Goal: Information Seeking & Learning: Learn about a topic

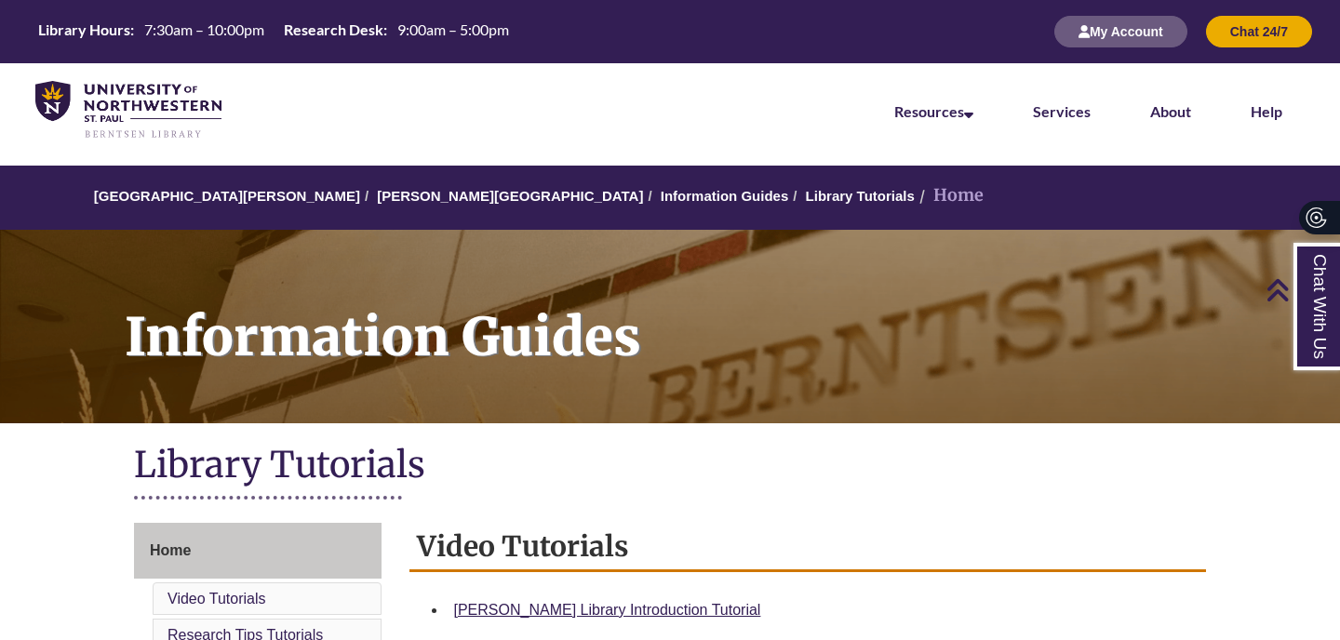
scroll to position [506, 0]
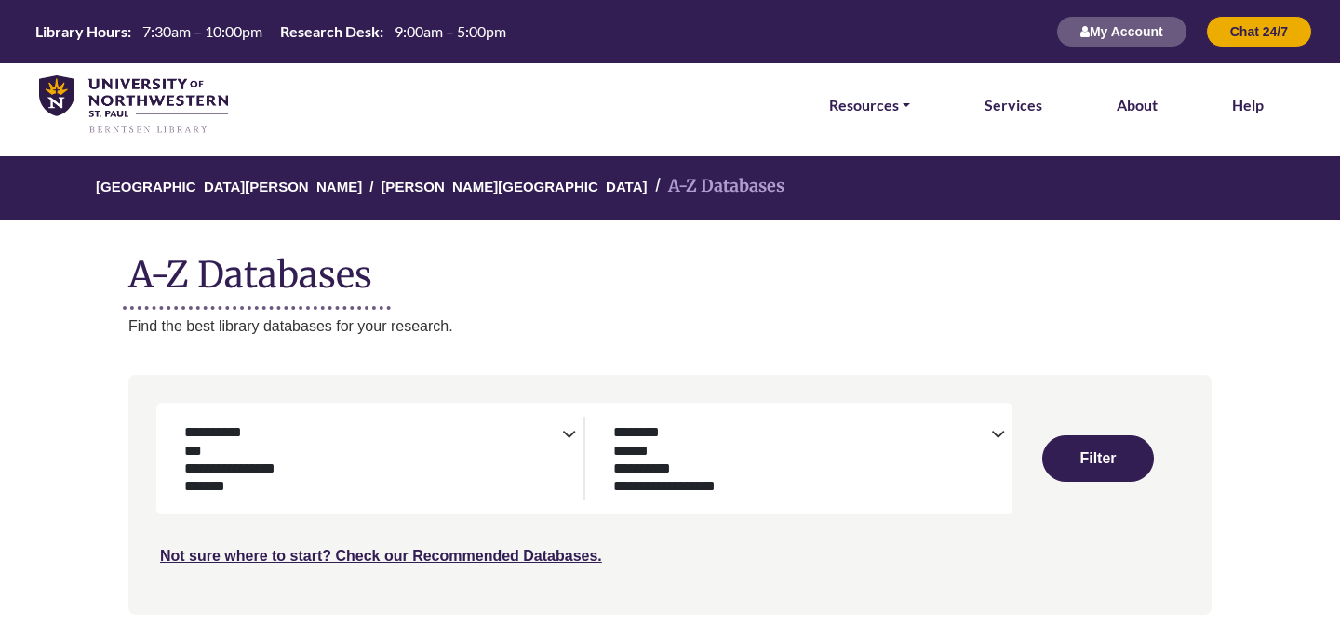
select select "Database Subject Filter"
select select "Database Types Filter"
select select "Database Subject Filter"
select select "Database Types Filter"
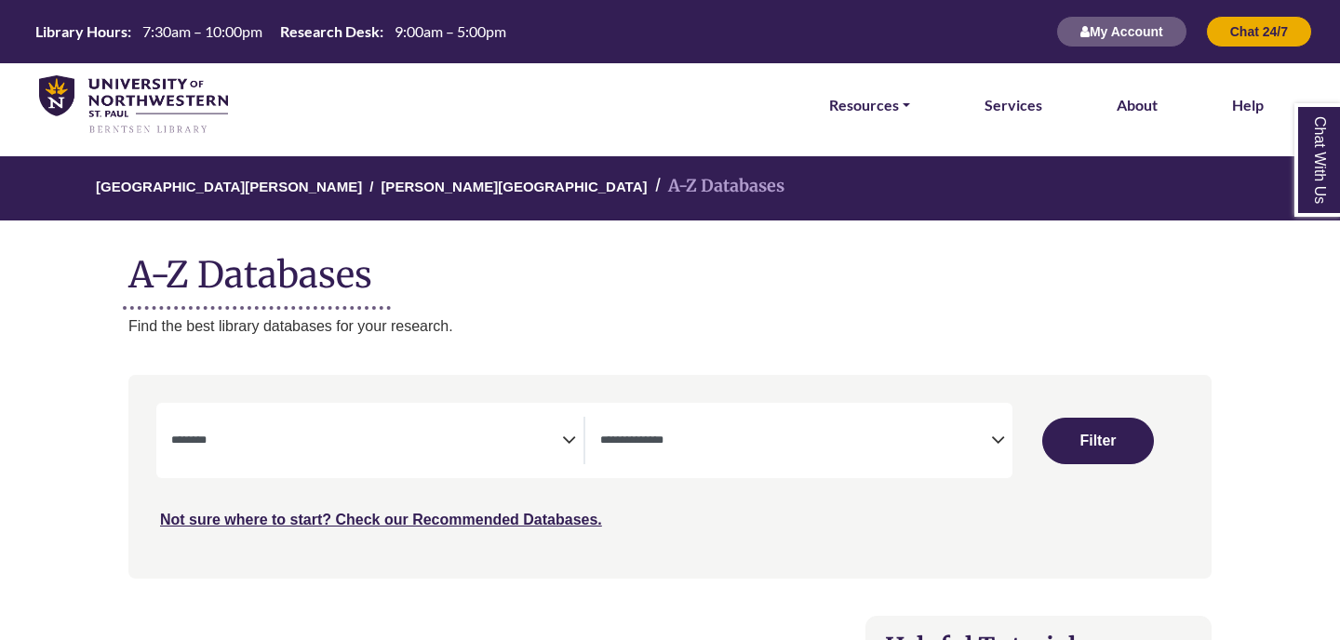
select select "Database Subject Filter"
select select "Database Types Filter"
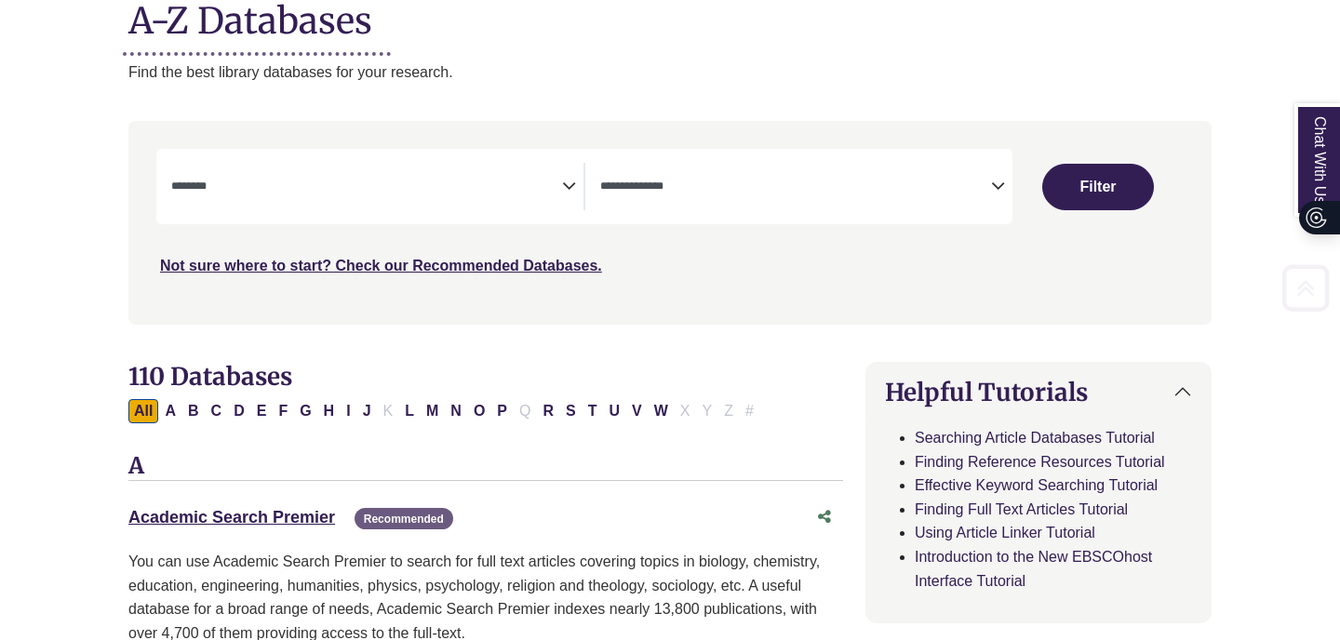
scroll to position [284, 0]
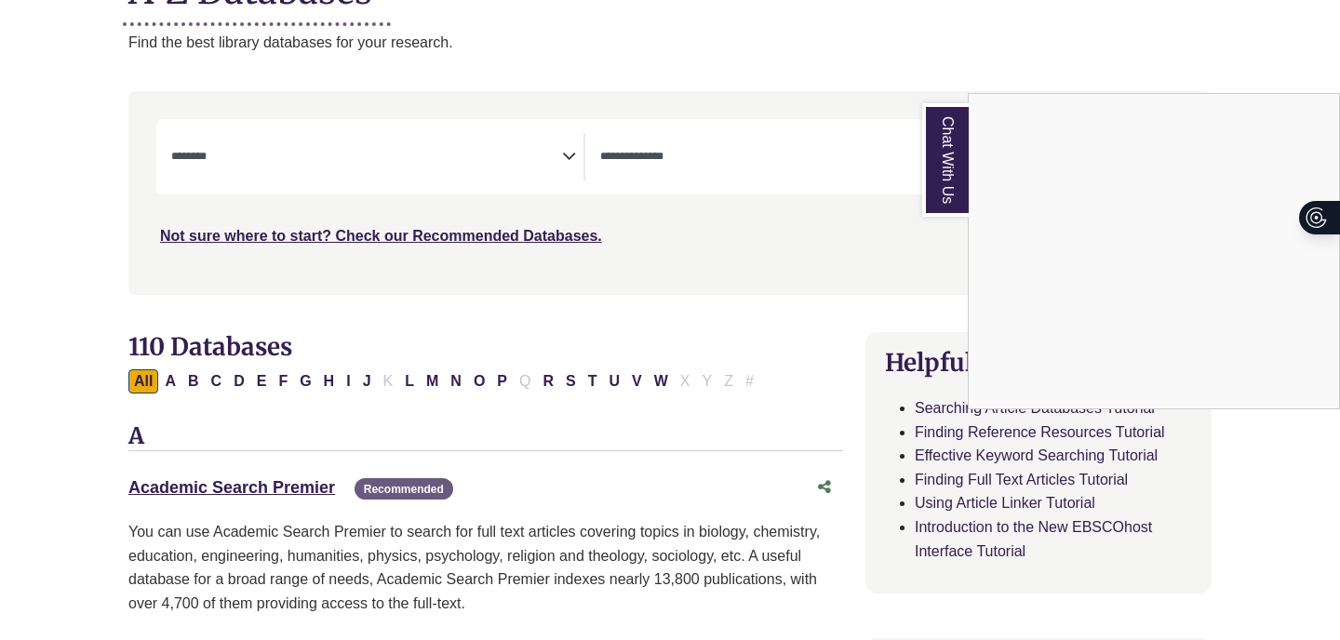
click at [367, 142] on div "Chat With Us" at bounding box center [670, 320] width 1340 height 640
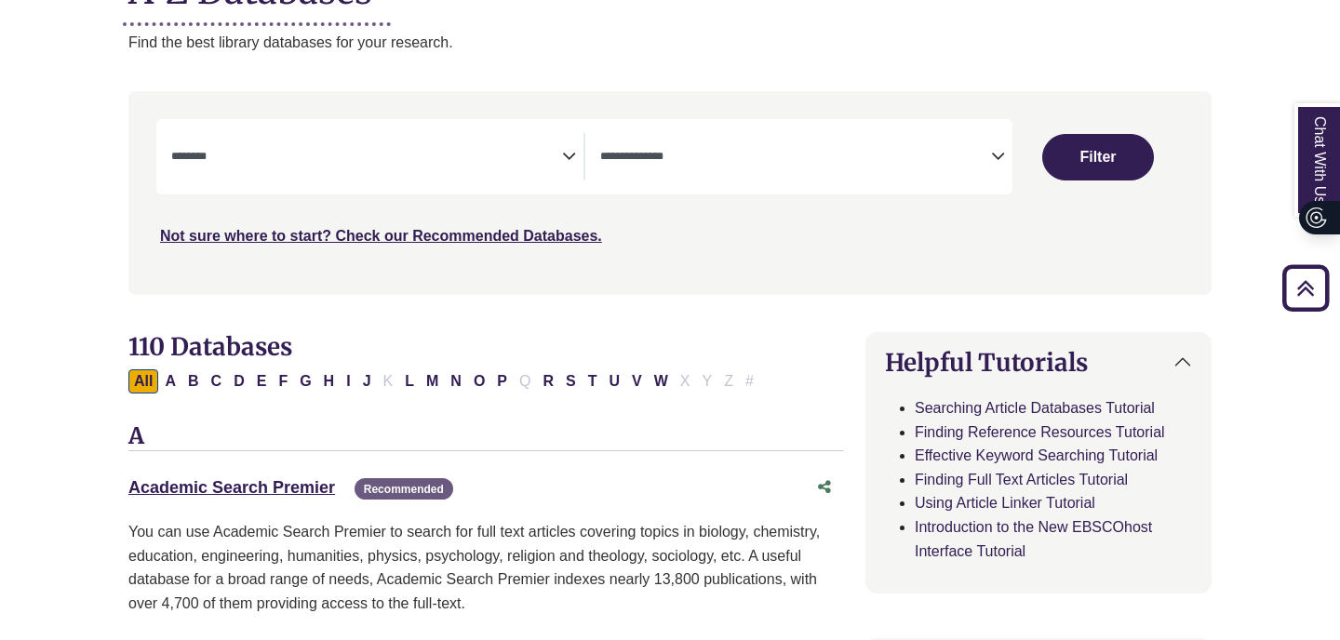
click at [514, 183] on div "**********" at bounding box center [584, 156] width 856 height 75
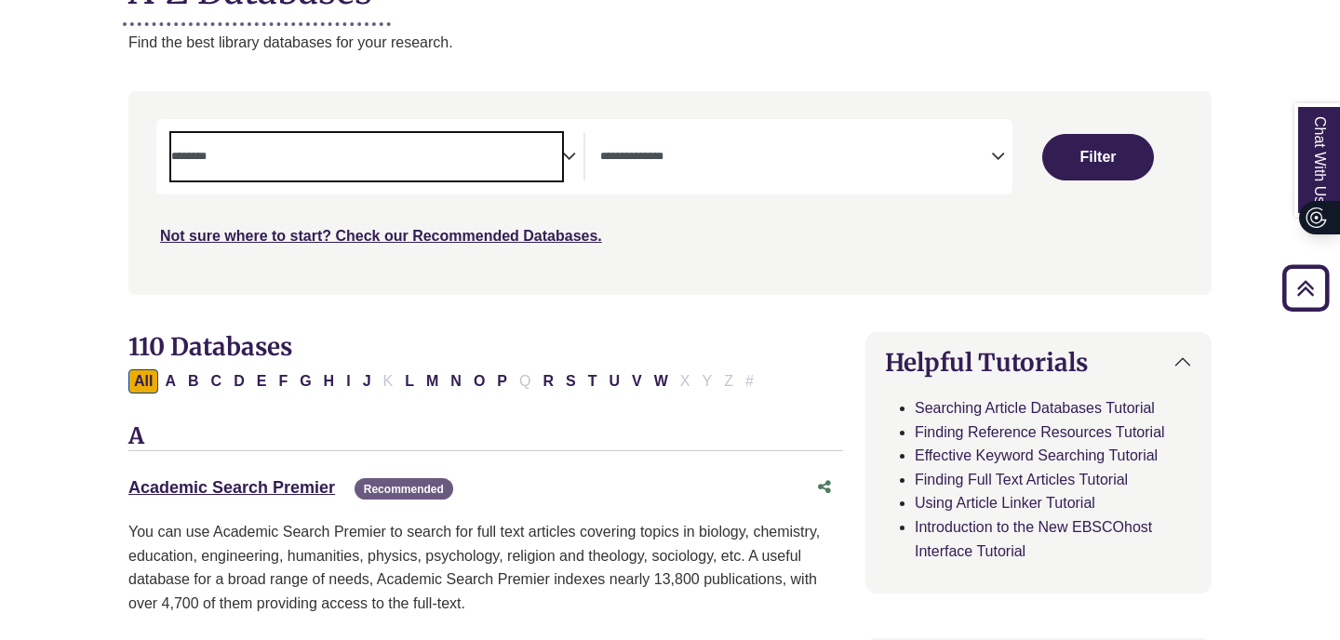
click at [560, 146] on span "Search filters" at bounding box center [366, 154] width 391 height 16
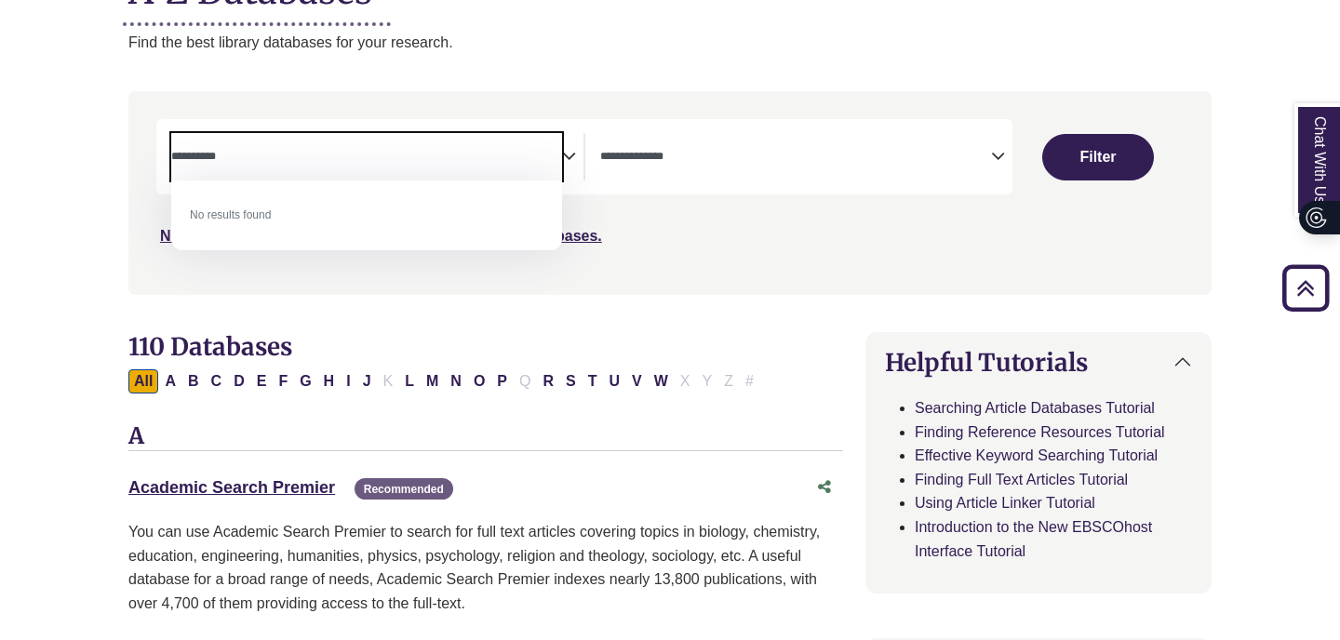
type textarea "*********"
click at [667, 160] on textarea "Search" at bounding box center [795, 158] width 391 height 15
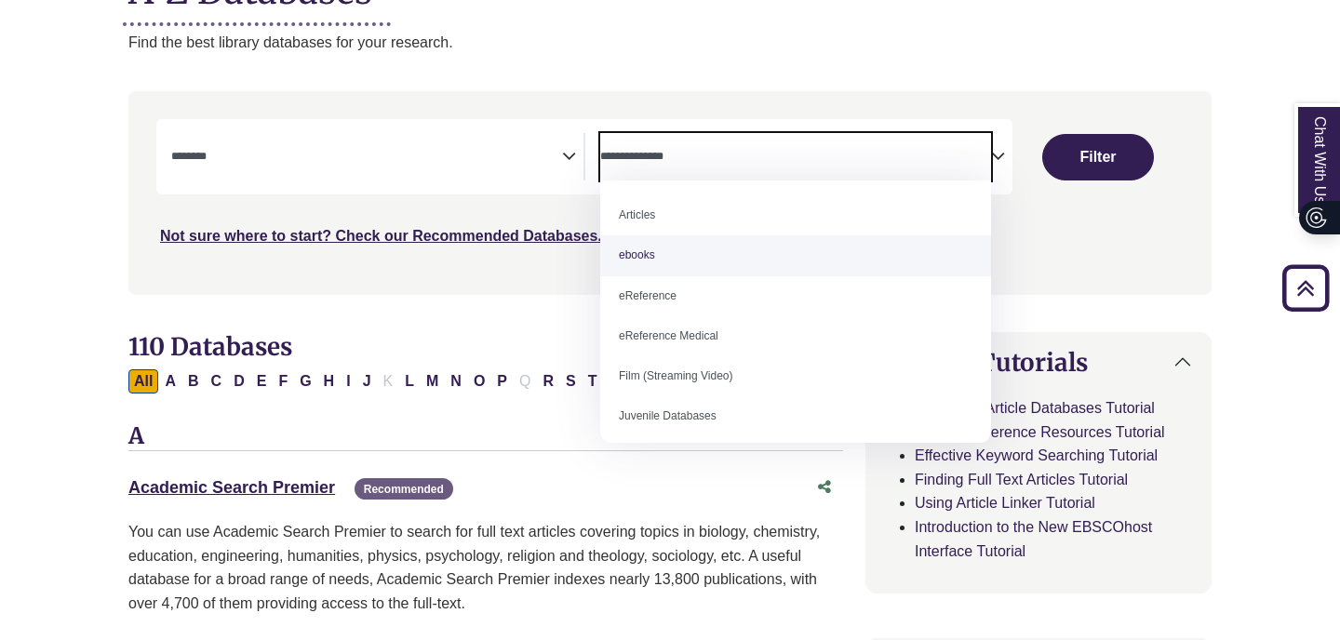
select select "*****"
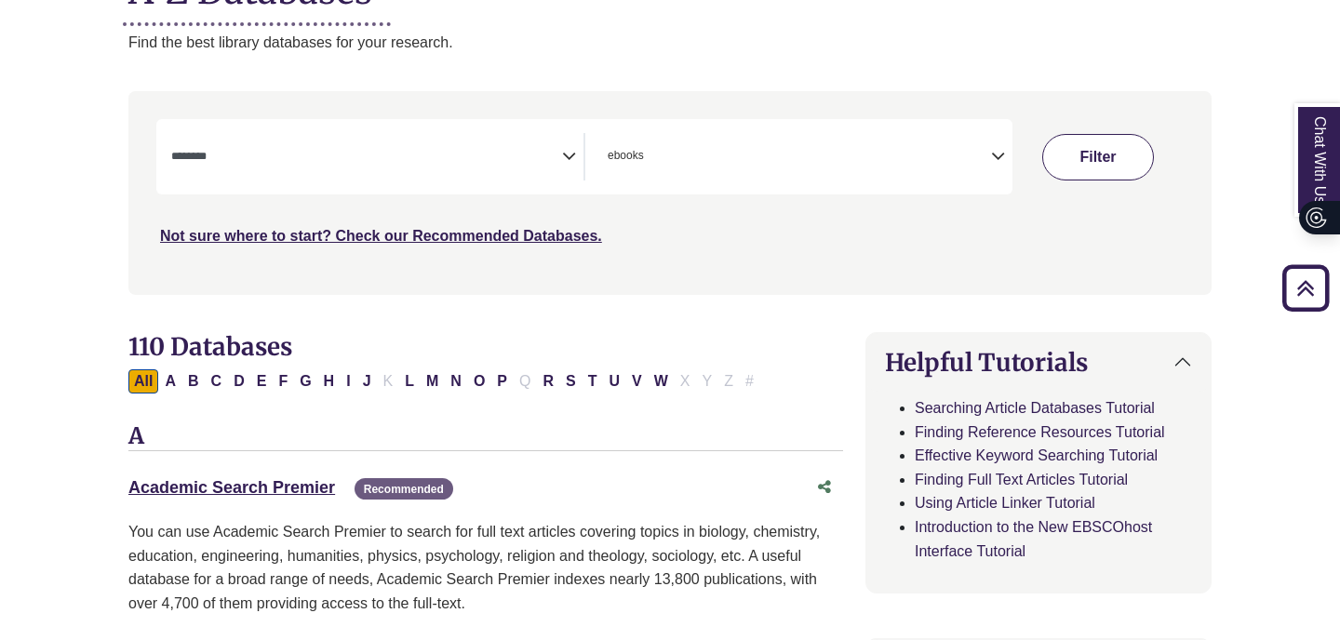
click at [1109, 146] on button "Filter" at bounding box center [1098, 157] width 112 height 47
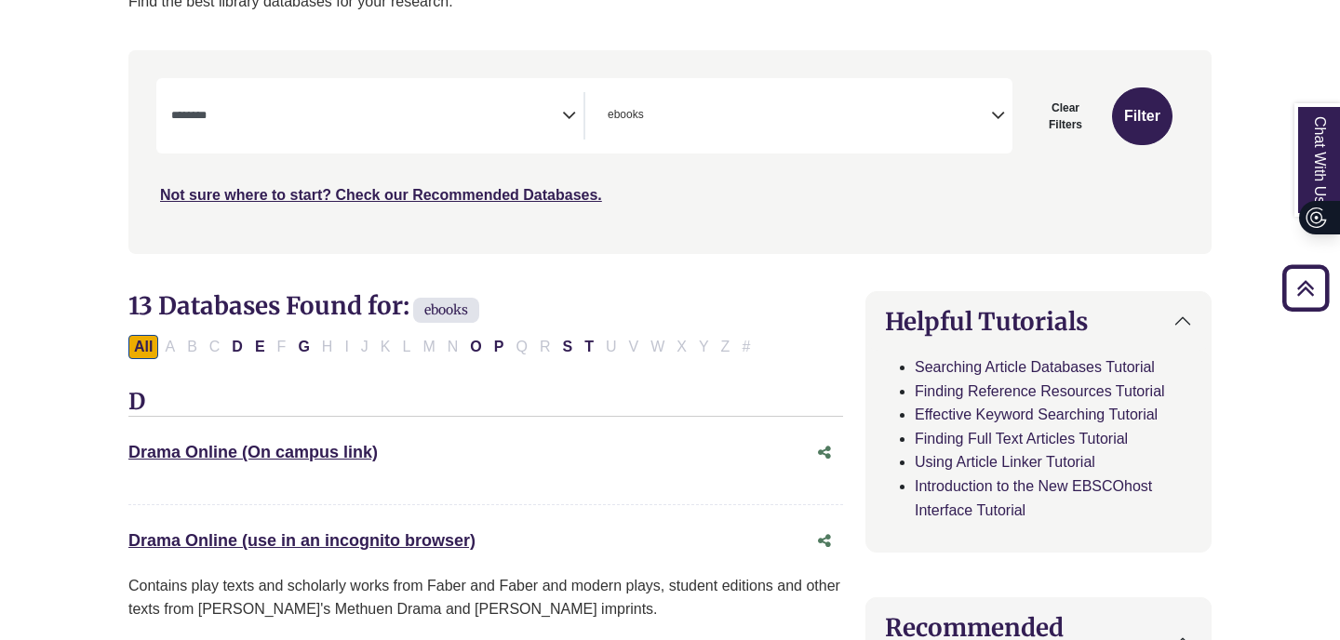
scroll to position [321, 0]
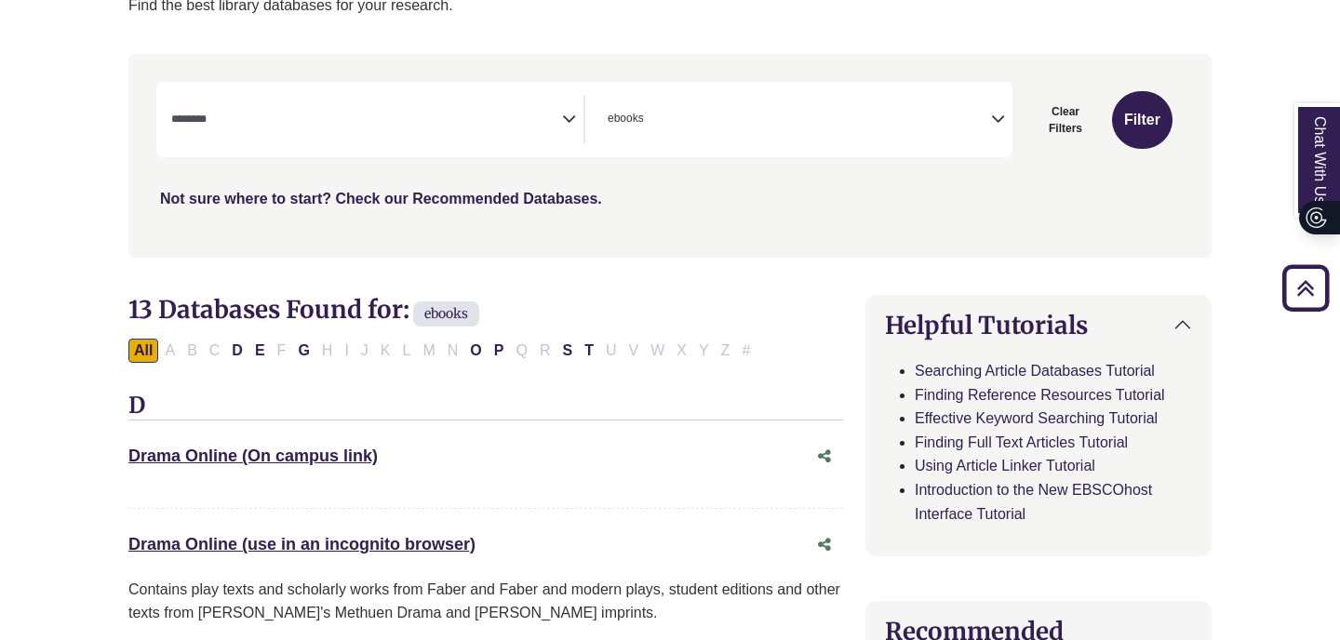
click at [535, 205] on link "Not sure where to start? Check our Recommended Databases." at bounding box center [381, 199] width 442 height 16
click at [651, 297] on h2 "13 Databases Found for: ebooks Edit Filters" at bounding box center [485, 312] width 714 height 35
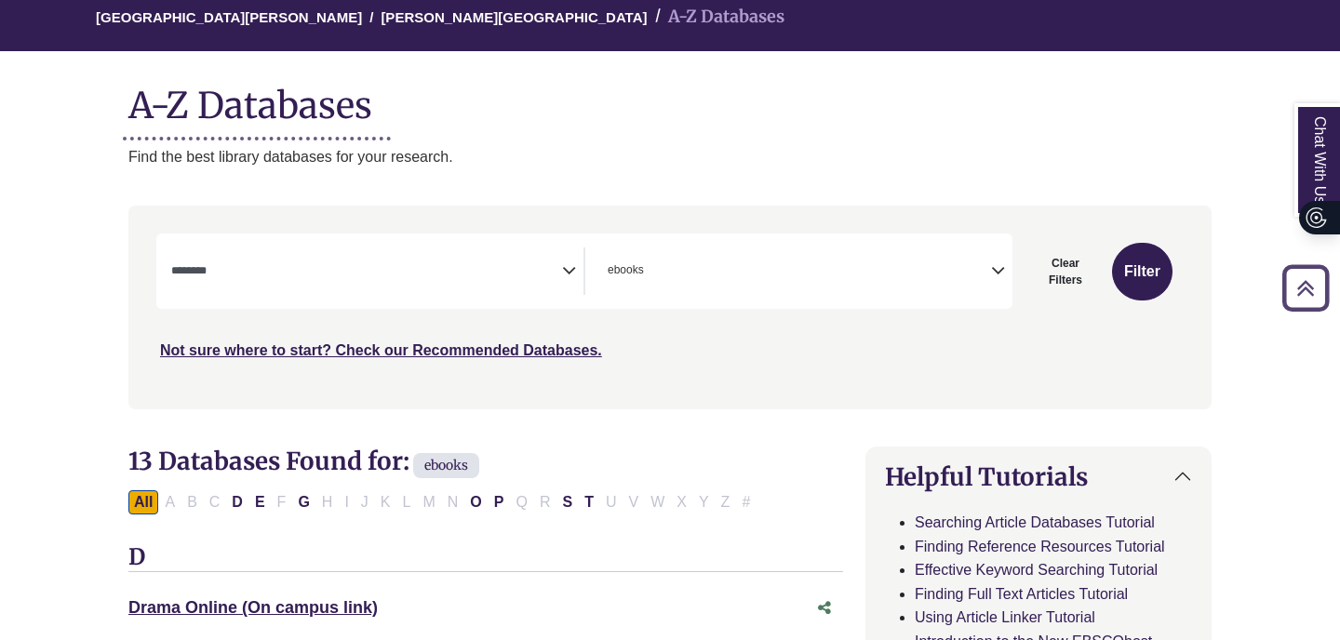
scroll to position [161, 0]
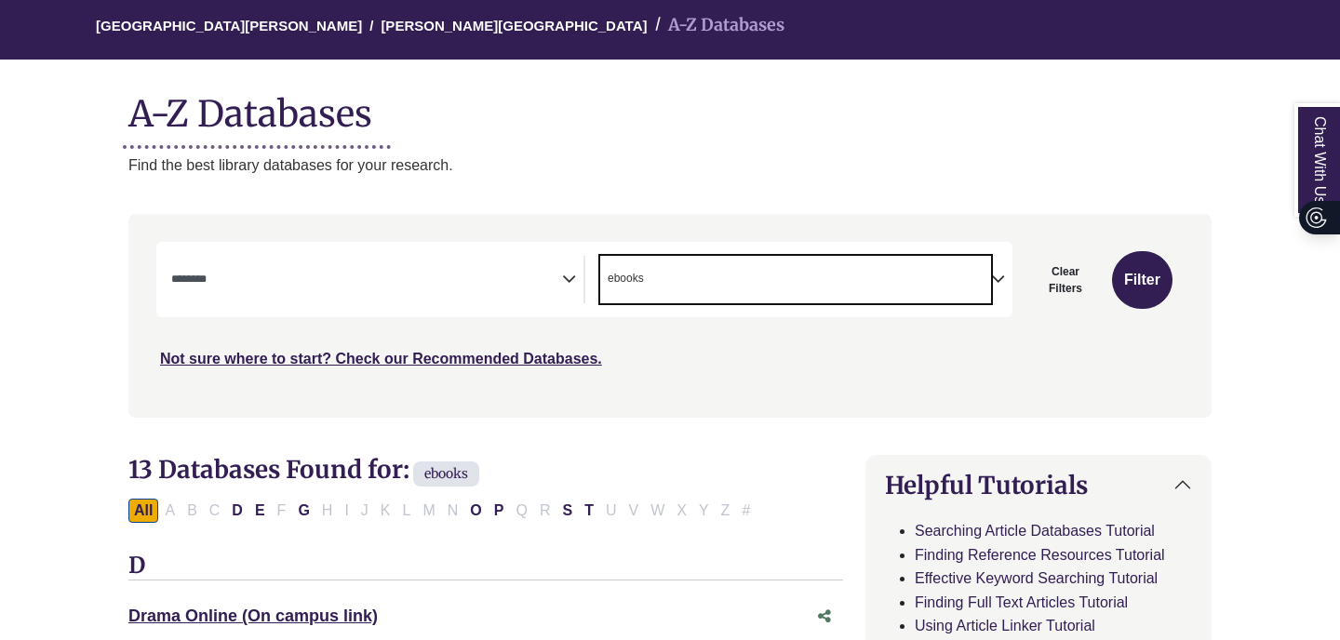
click at [678, 277] on span "× ebooks" at bounding box center [795, 279] width 391 height 47
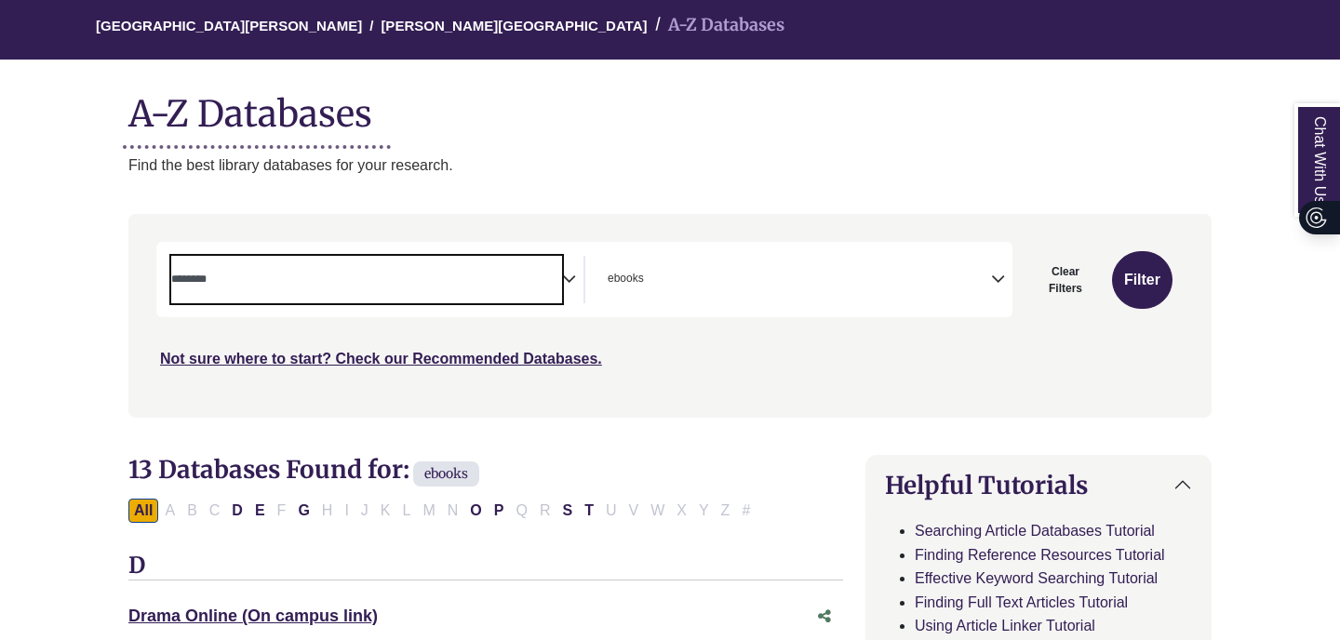
click at [505, 262] on span "Search filters" at bounding box center [366, 279] width 391 height 47
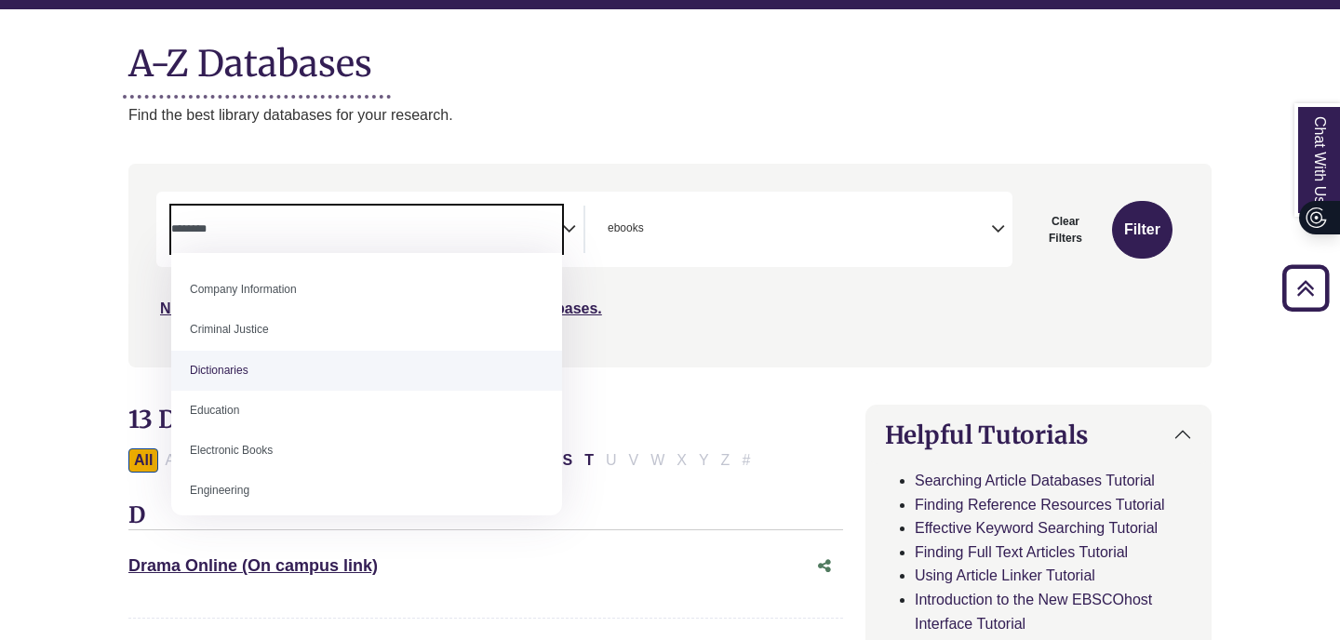
scroll to position [394, 0]
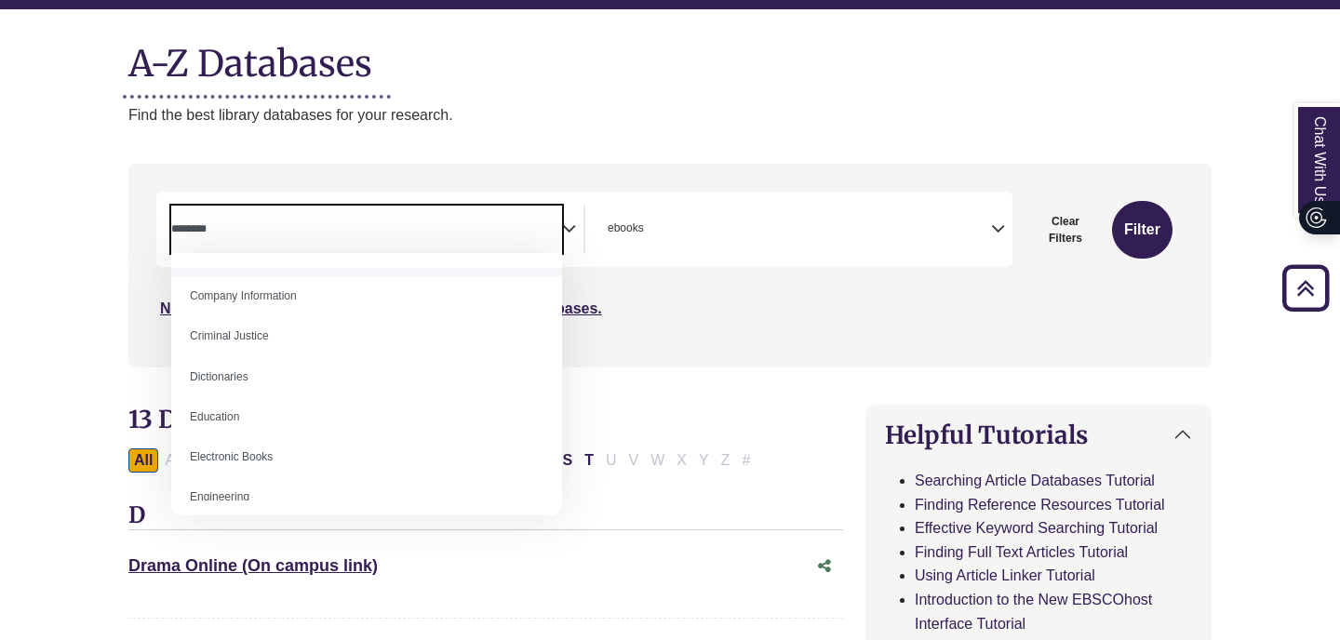
click at [544, 68] on h1 "A-Z Databases" at bounding box center [669, 56] width 1083 height 57
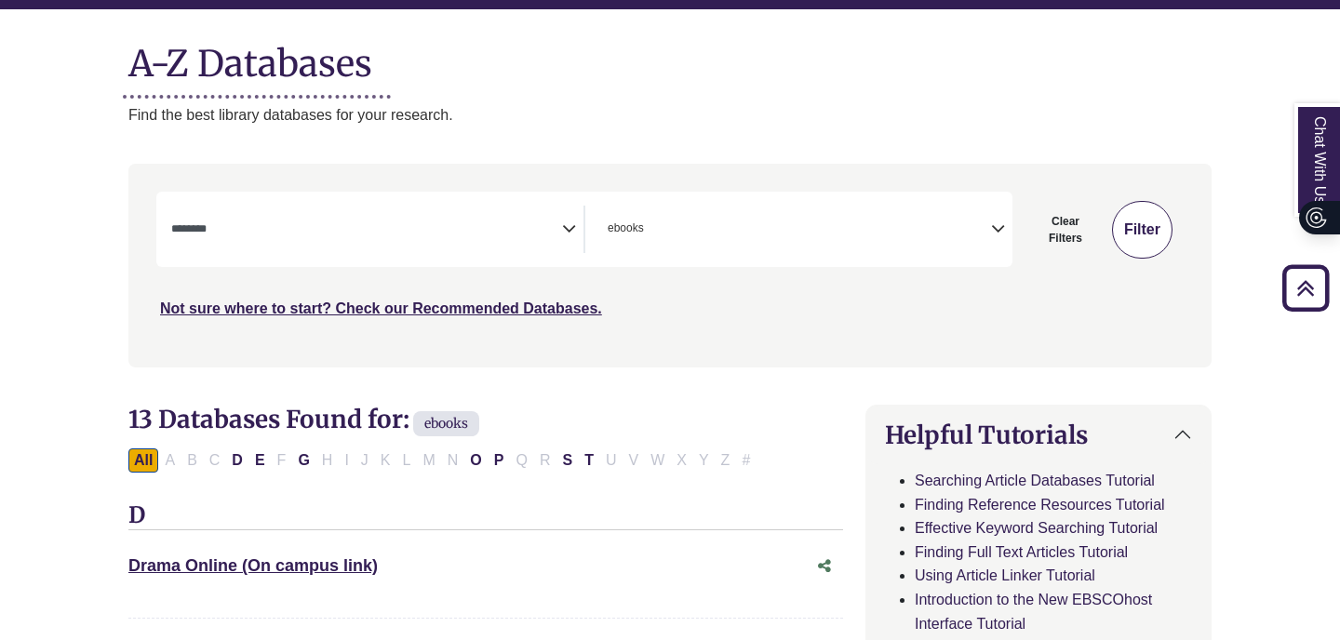
click at [1154, 243] on button "Filter" at bounding box center [1142, 230] width 60 height 58
select select "Database Subject Filter"
click at [490, 221] on span "Search filters" at bounding box center [366, 227] width 391 height 16
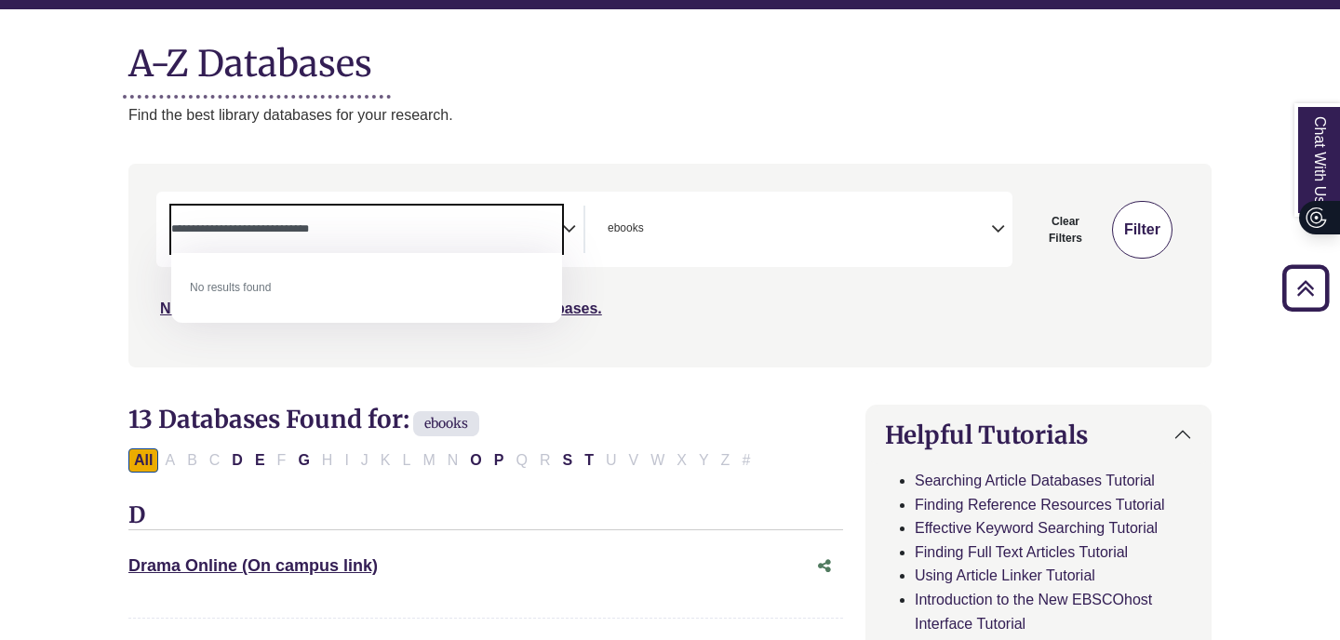
type textarea "**********"
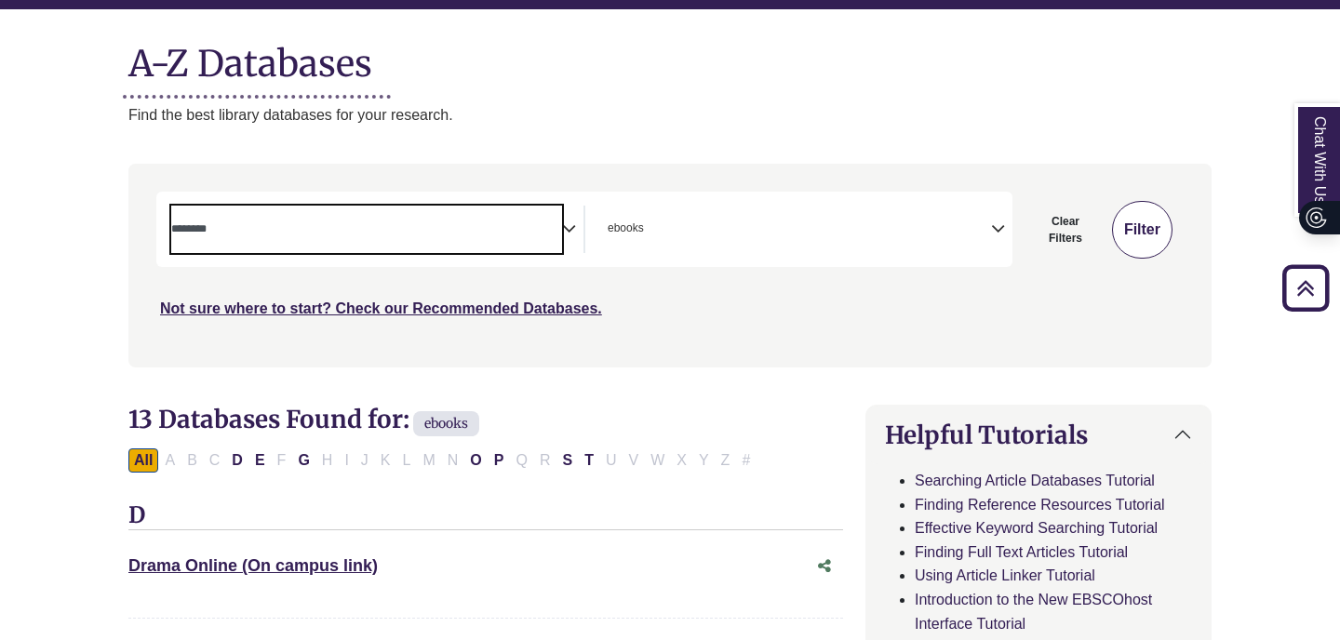
click at [1133, 224] on button "Filter" at bounding box center [1142, 230] width 60 height 58
select select "Database Subject Filter"
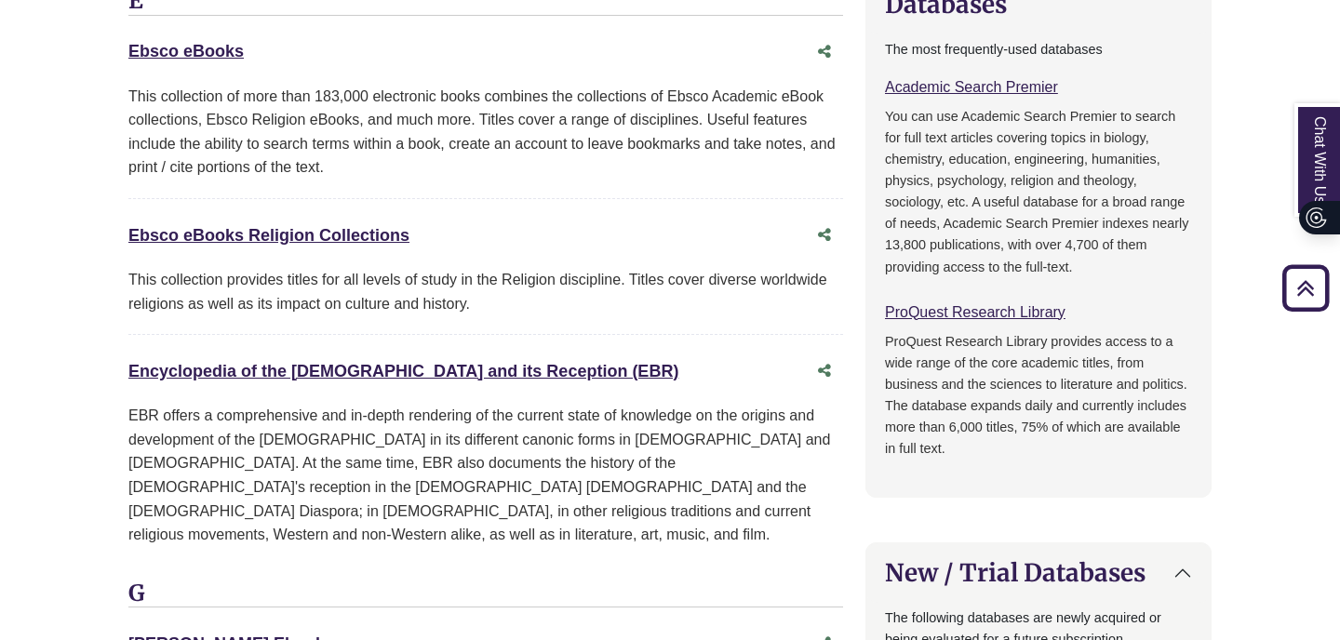
scroll to position [979, 0]
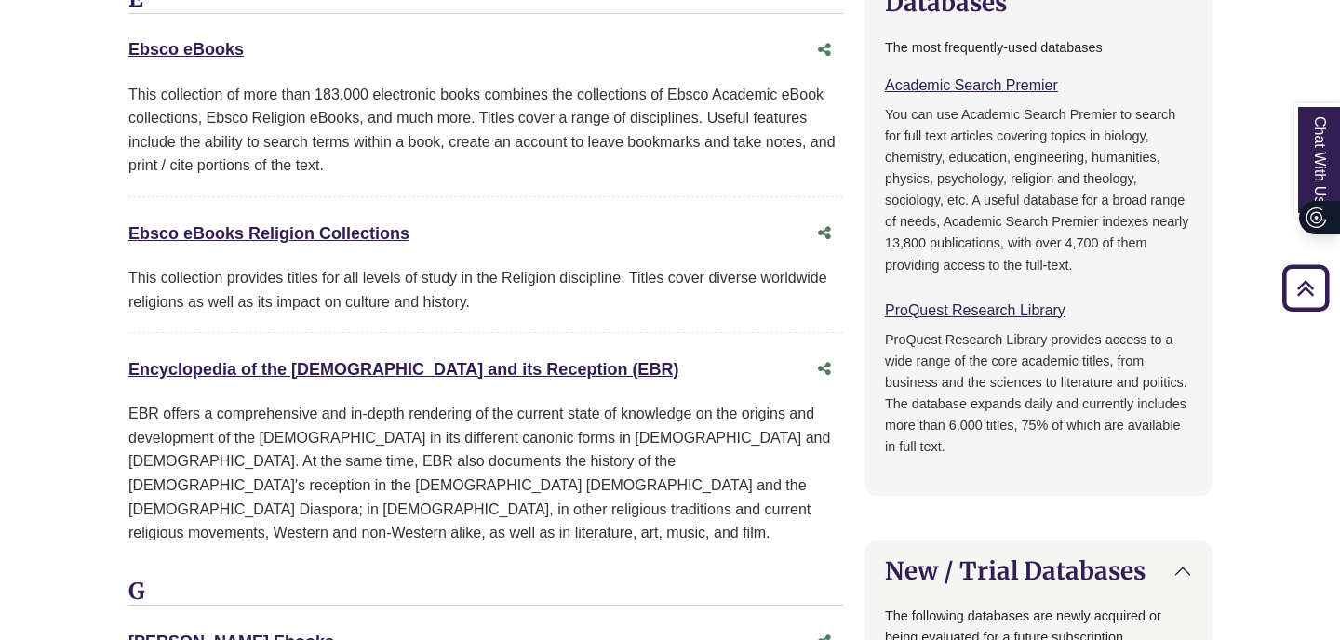
drag, startPoint x: 121, startPoint y: 35, endPoint x: 266, endPoint y: 53, distance: 146.2
copy link "Ebsco eBooks"
click at [520, 130] on div "This collection of more than 183,000 electronic books combines the collections …" at bounding box center [485, 130] width 714 height 95
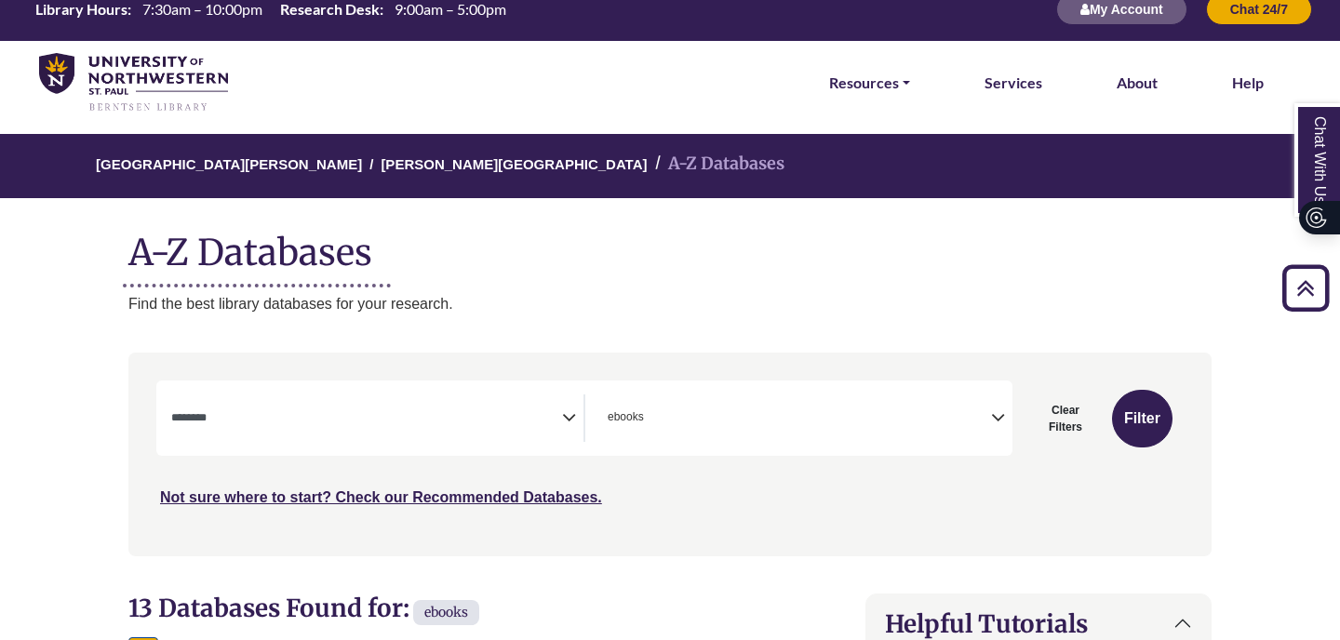
scroll to position [0, 0]
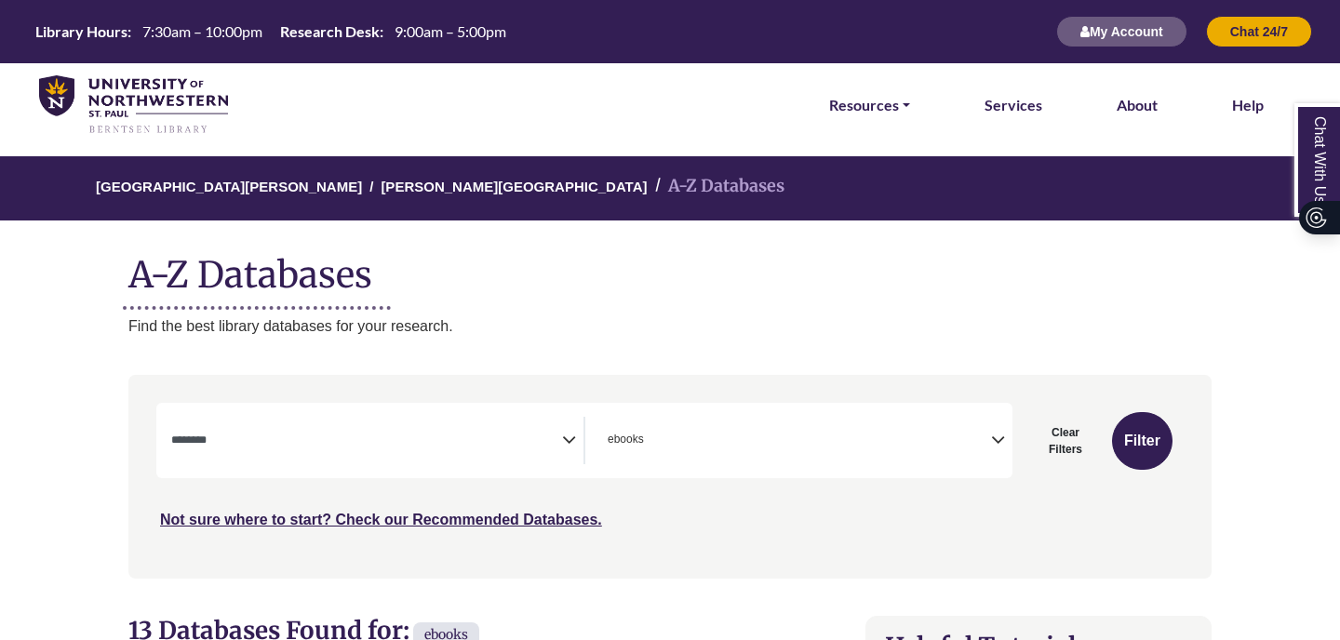
click at [559, 434] on span "Search filters" at bounding box center [366, 438] width 391 height 16
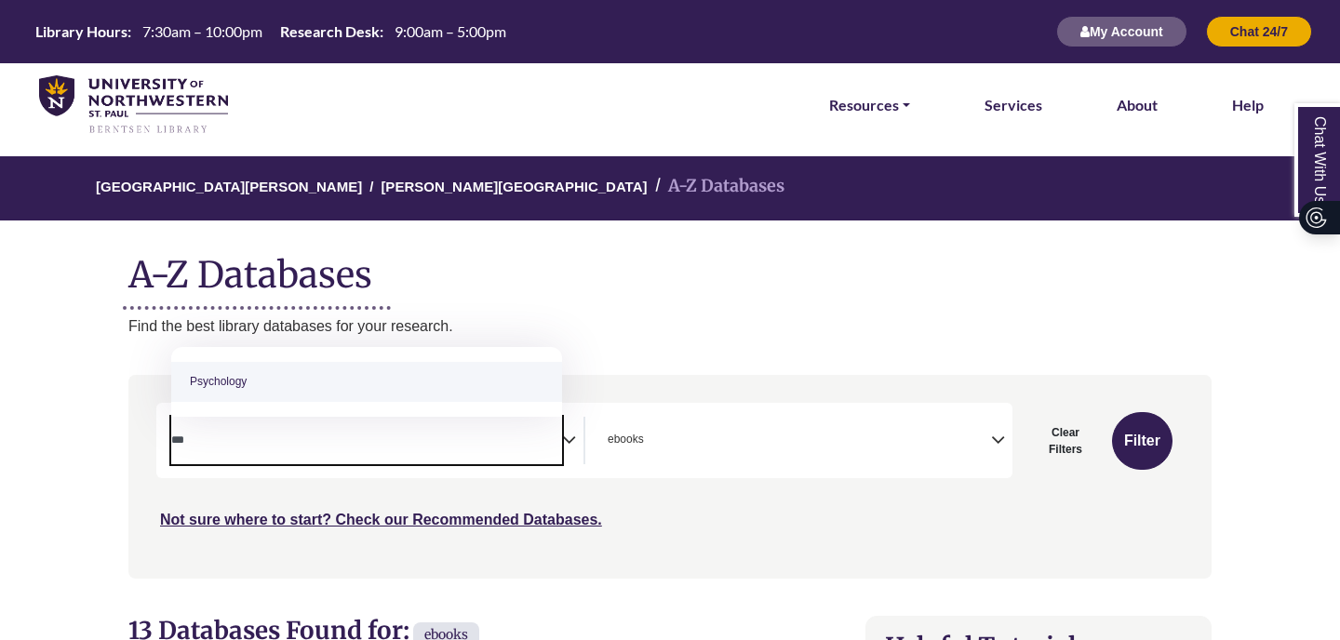
type textarea "***"
select select "*****"
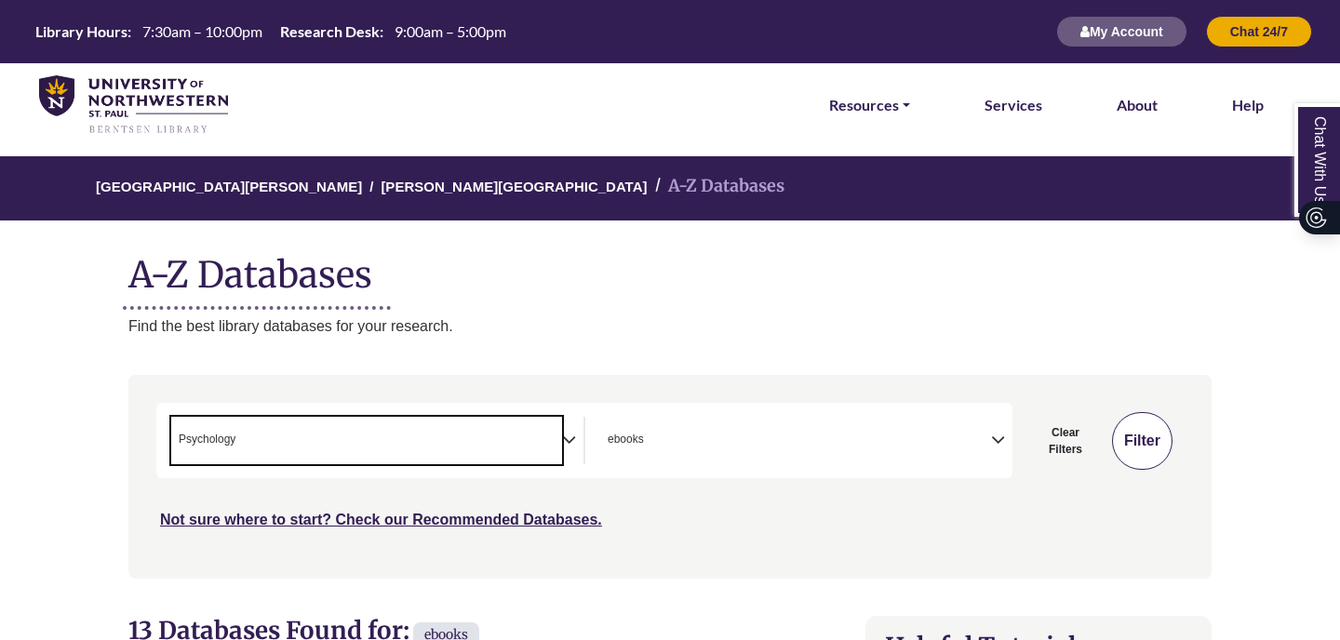
click at [1147, 439] on button "Filter" at bounding box center [1142, 441] width 60 height 58
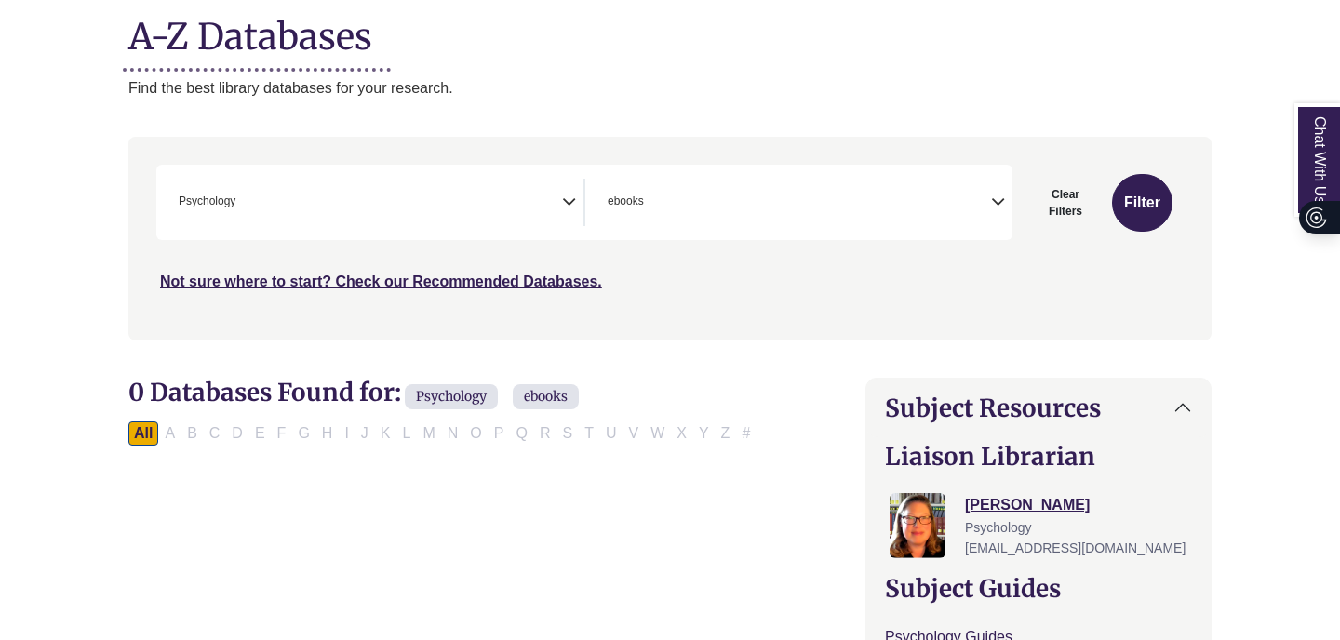
scroll to position [242, 0]
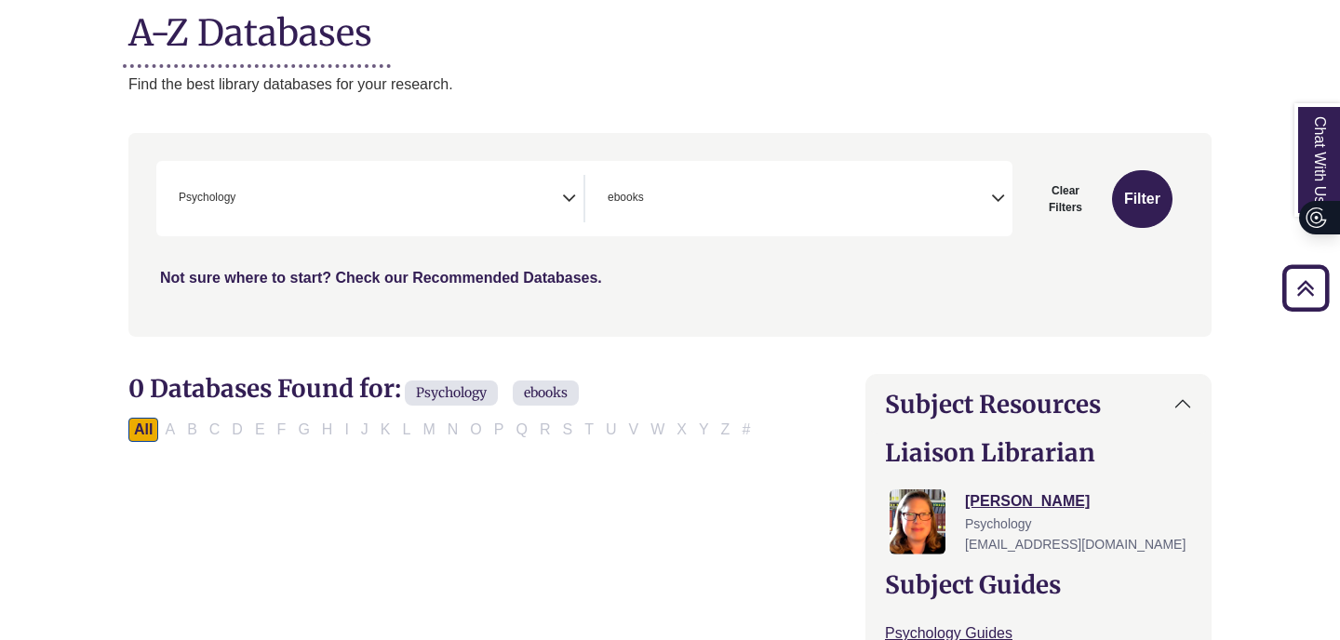
click at [499, 278] on link "Not sure where to start? Check our Recommended Databases." at bounding box center [381, 278] width 442 height 16
click at [567, 198] on icon "Search filters" at bounding box center [569, 195] width 14 height 28
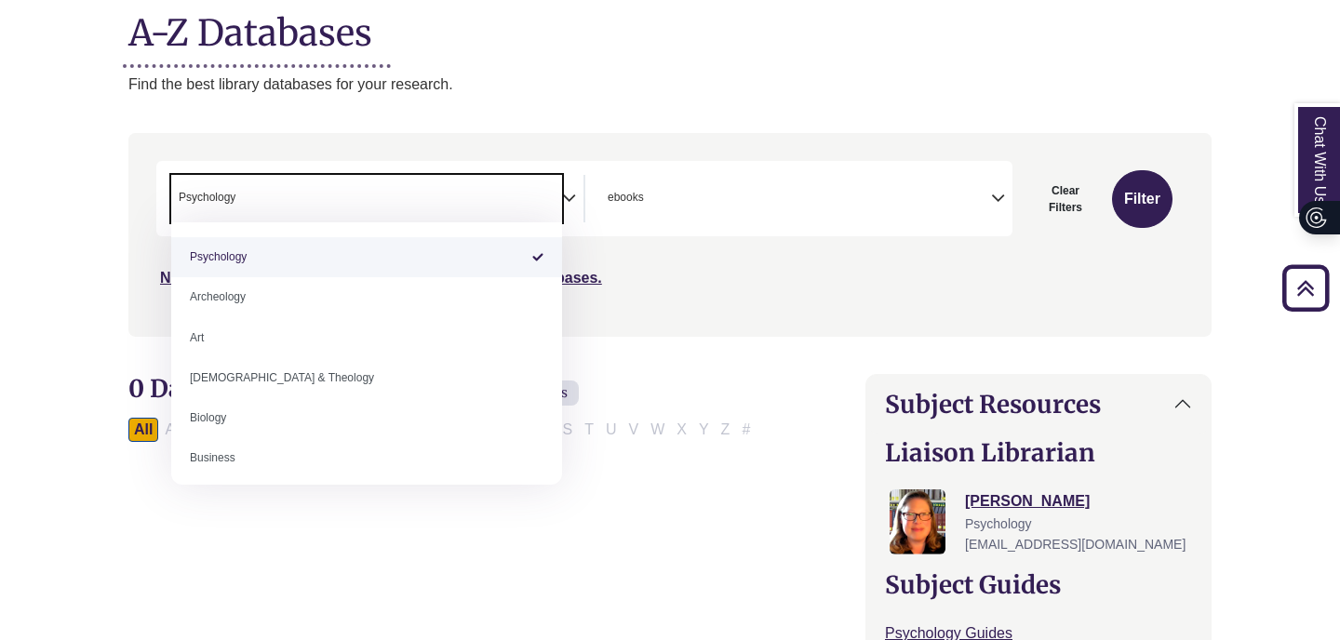
click at [417, 191] on span "× Psychology" at bounding box center [366, 198] width 391 height 47
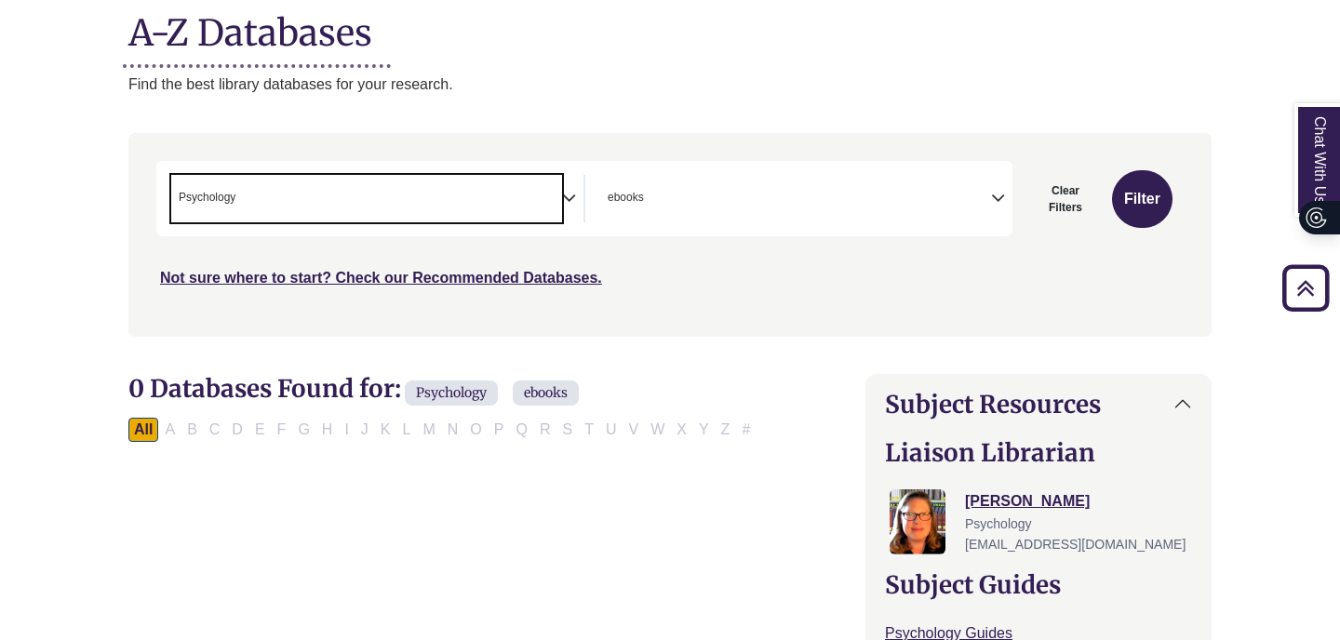
drag, startPoint x: 417, startPoint y: 191, endPoint x: 165, endPoint y: 187, distance: 252.1
click at [165, 187] on div "**********" at bounding box center [370, 198] width 429 height 47
click at [234, 203] on span "Psychology" at bounding box center [207, 198] width 57 height 18
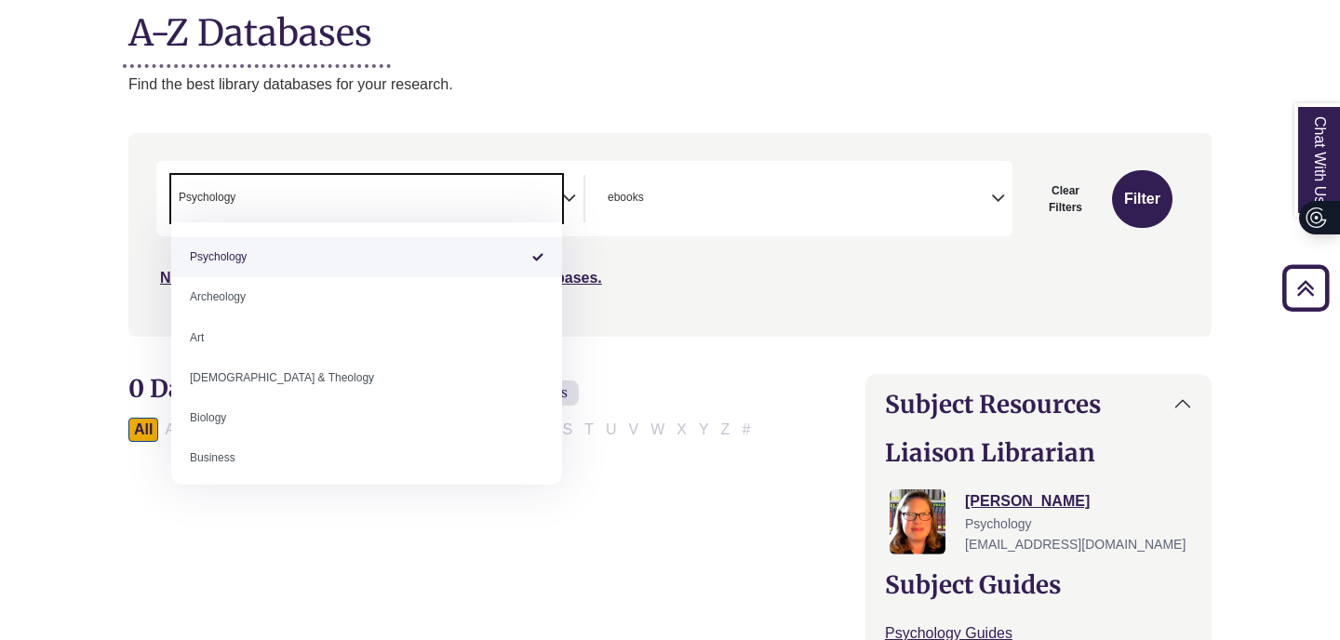
select select "Database Subject Filter"
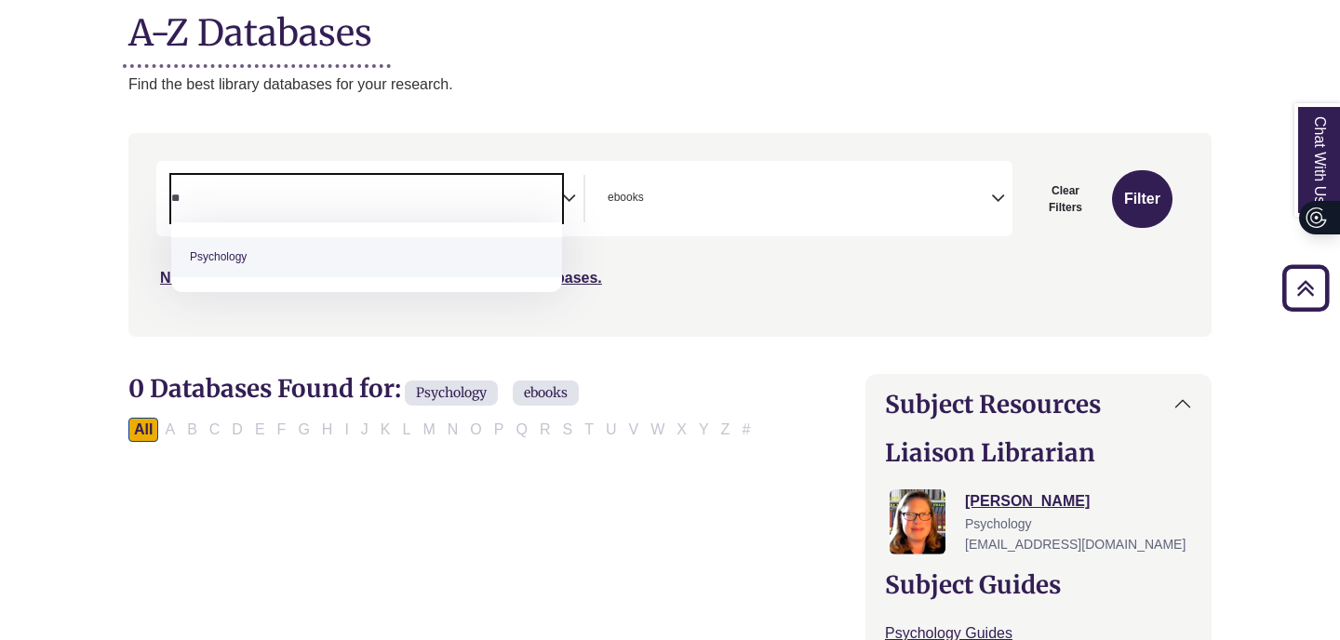
type textarea "*"
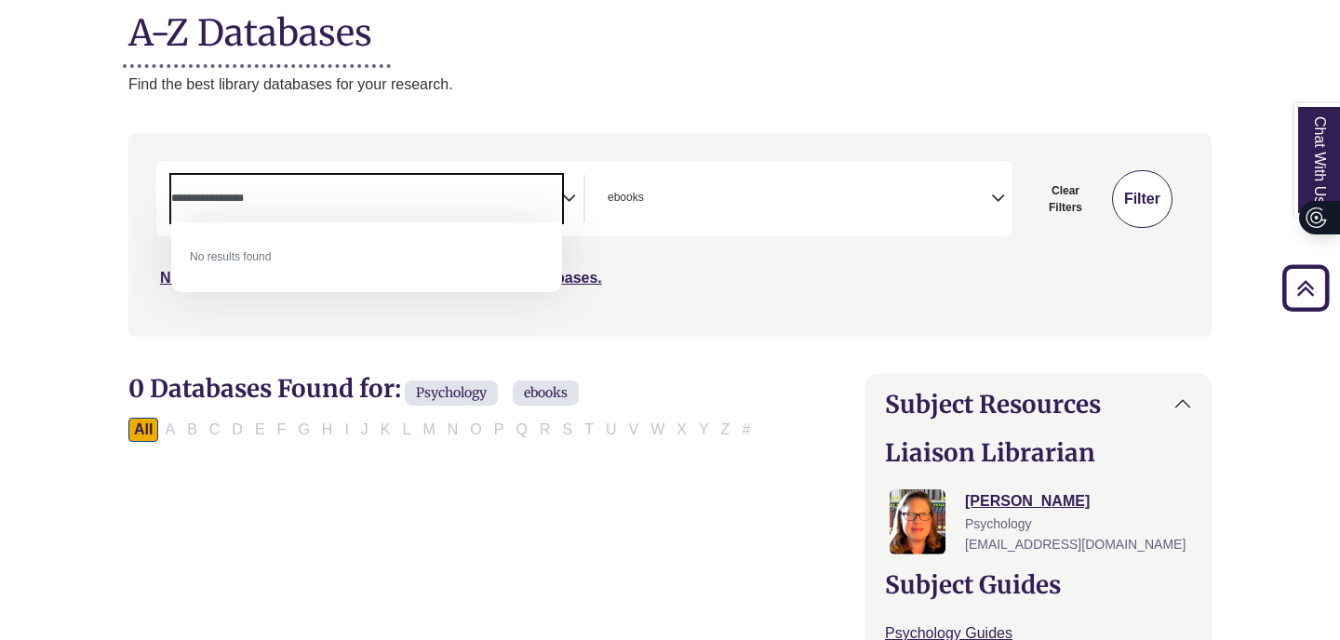
type textarea "**********"
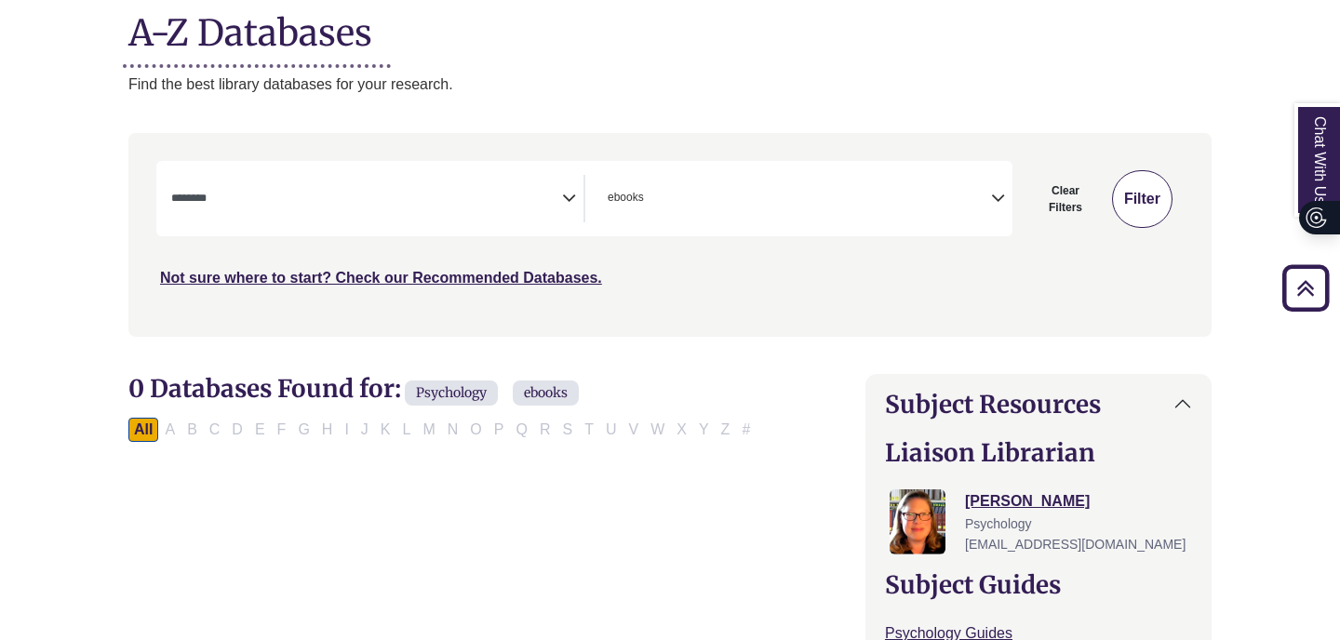
click at [1166, 193] on button "Filter" at bounding box center [1142, 199] width 60 height 58
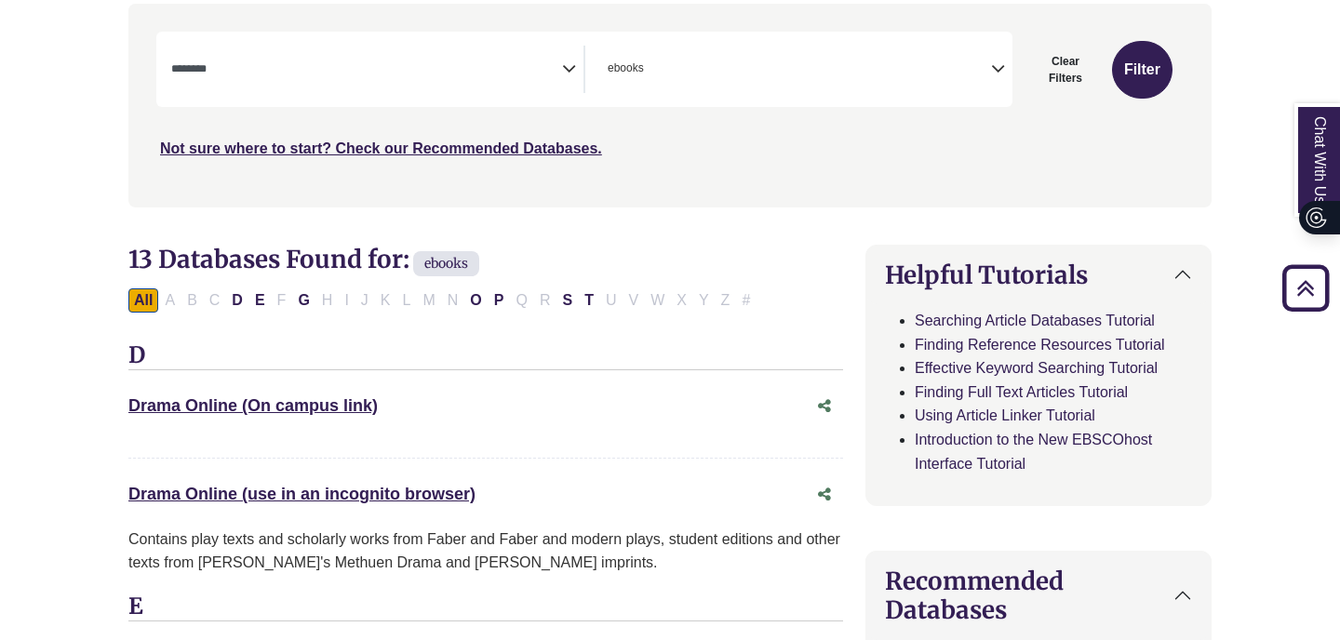
scroll to position [367, 0]
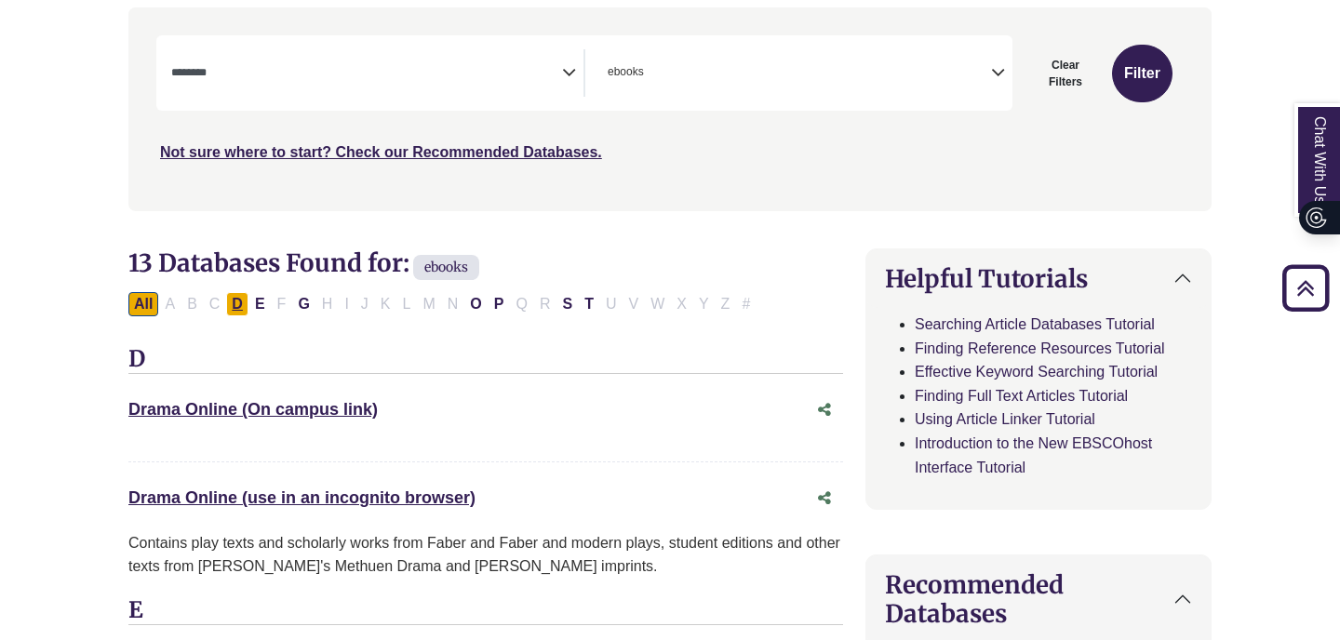
click at [247, 298] on button "D" at bounding box center [237, 304] width 22 height 24
click at [262, 304] on button "E" at bounding box center [259, 304] width 21 height 24
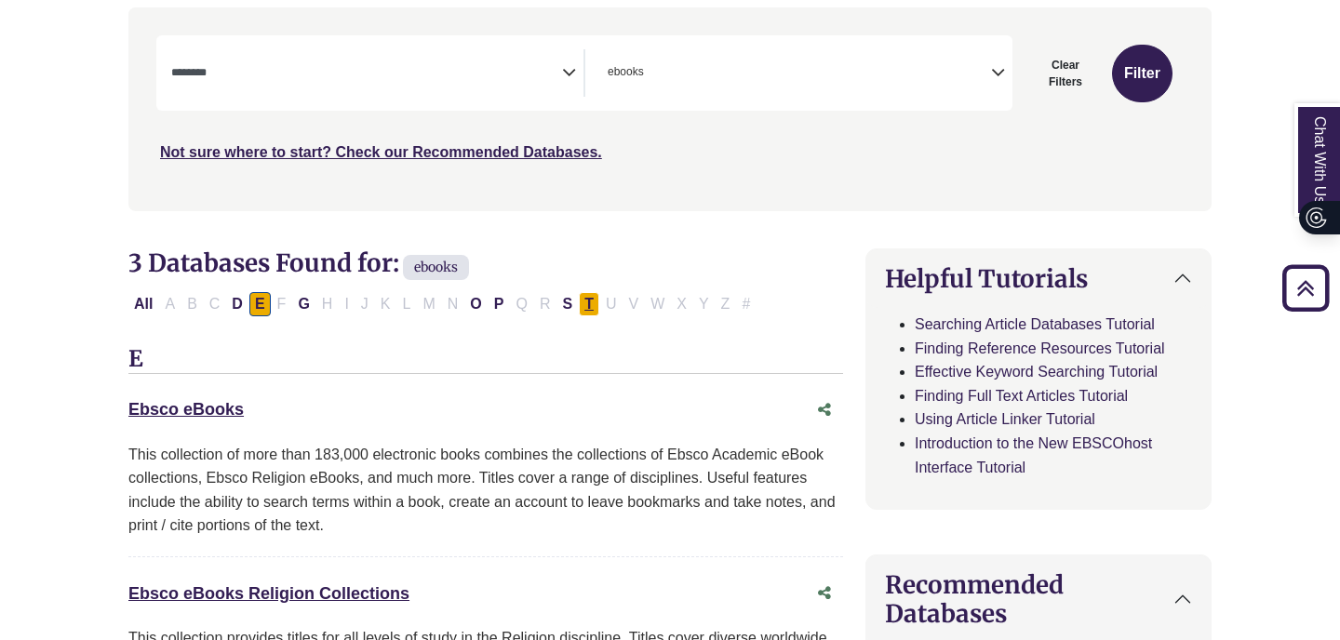
click at [584, 292] on button "T" at bounding box center [589, 304] width 20 height 24
select select "Database Subject Filter"
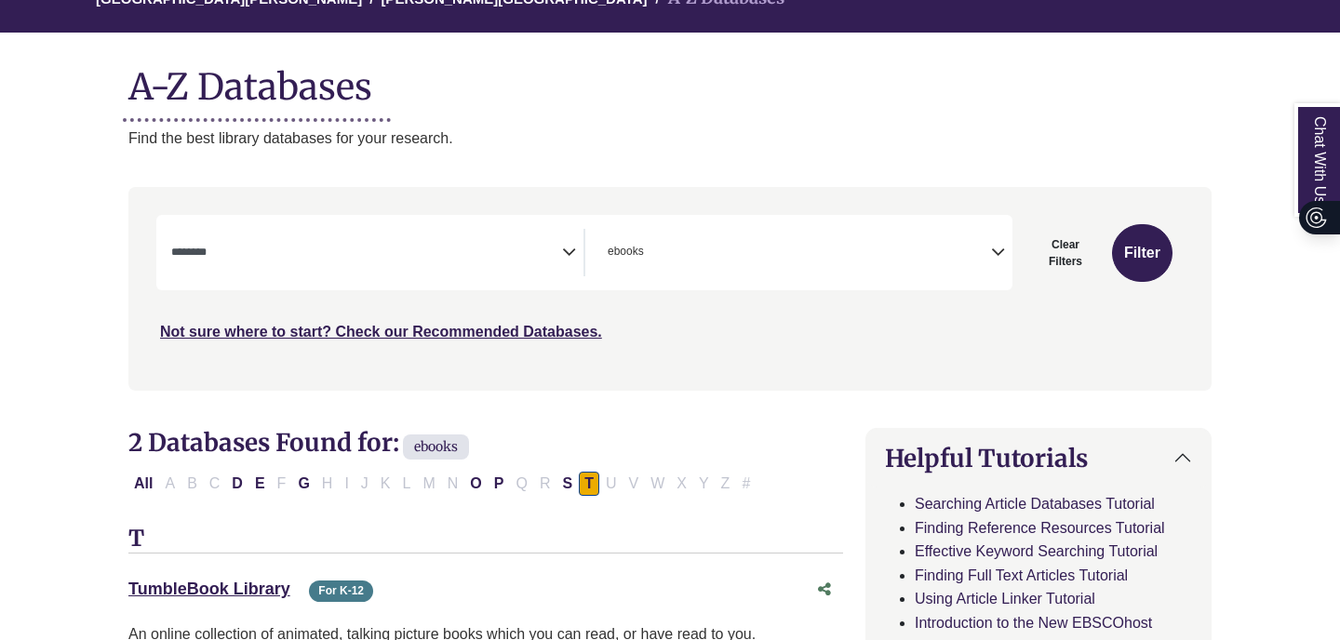
scroll to position [193, 0]
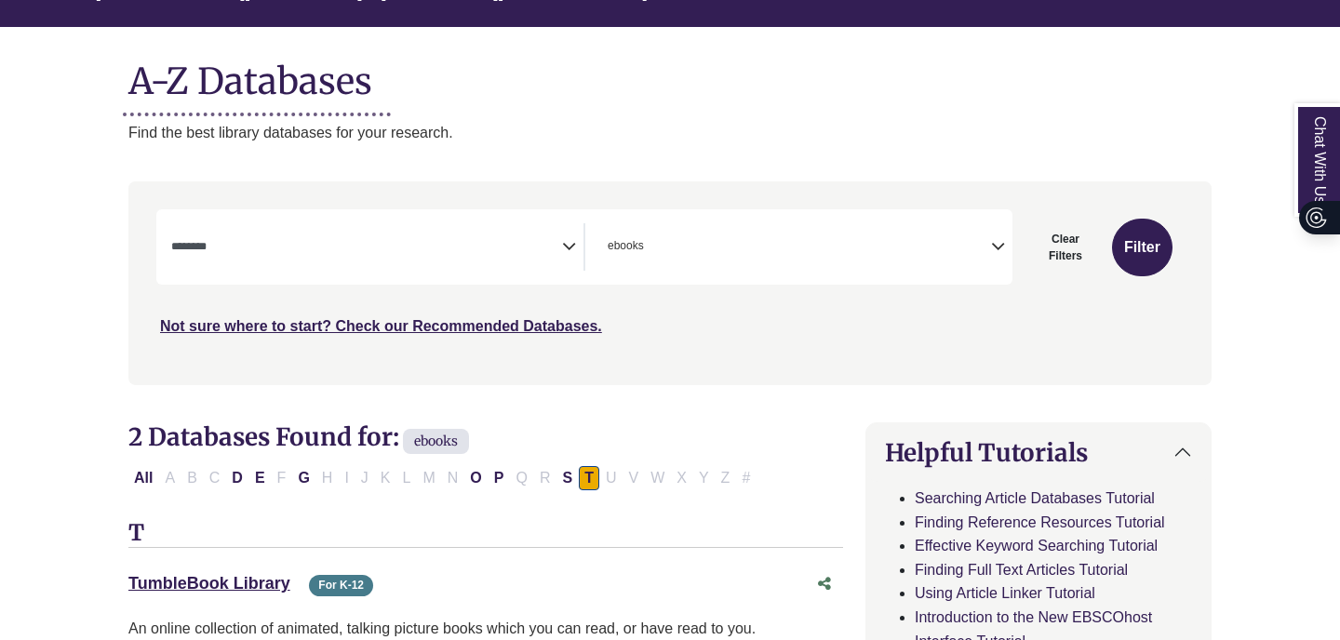
click at [509, 236] on span "Search filters" at bounding box center [366, 244] width 391 height 16
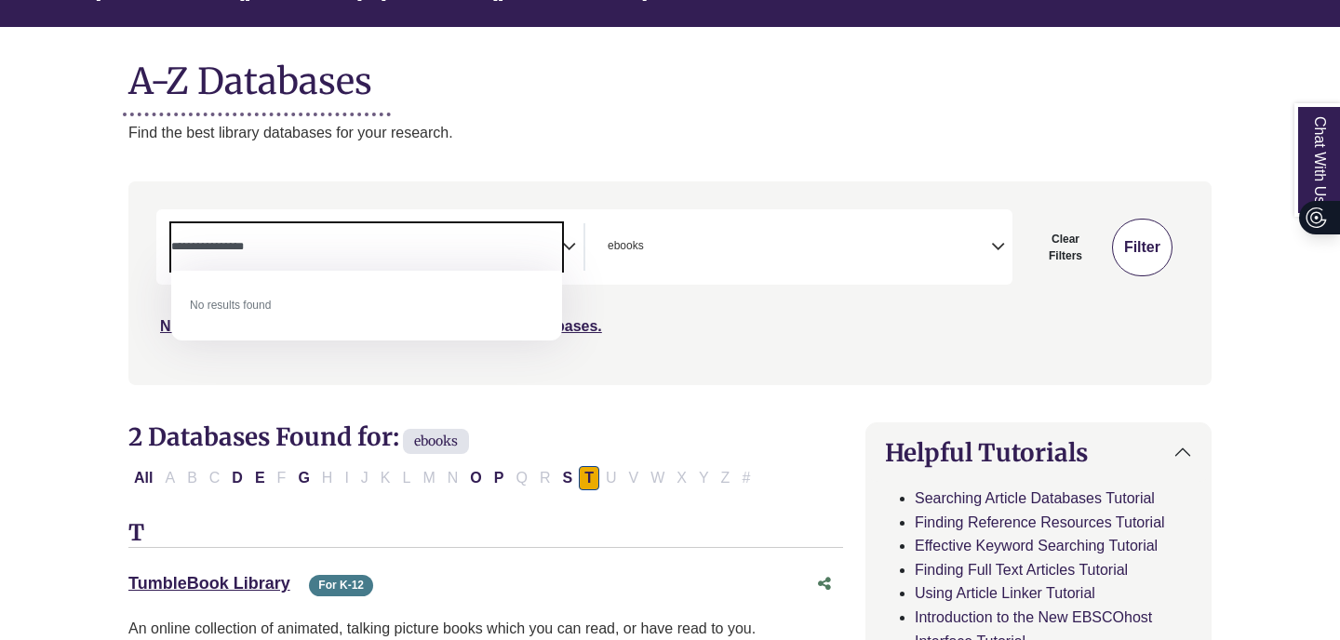
type textarea "**********"
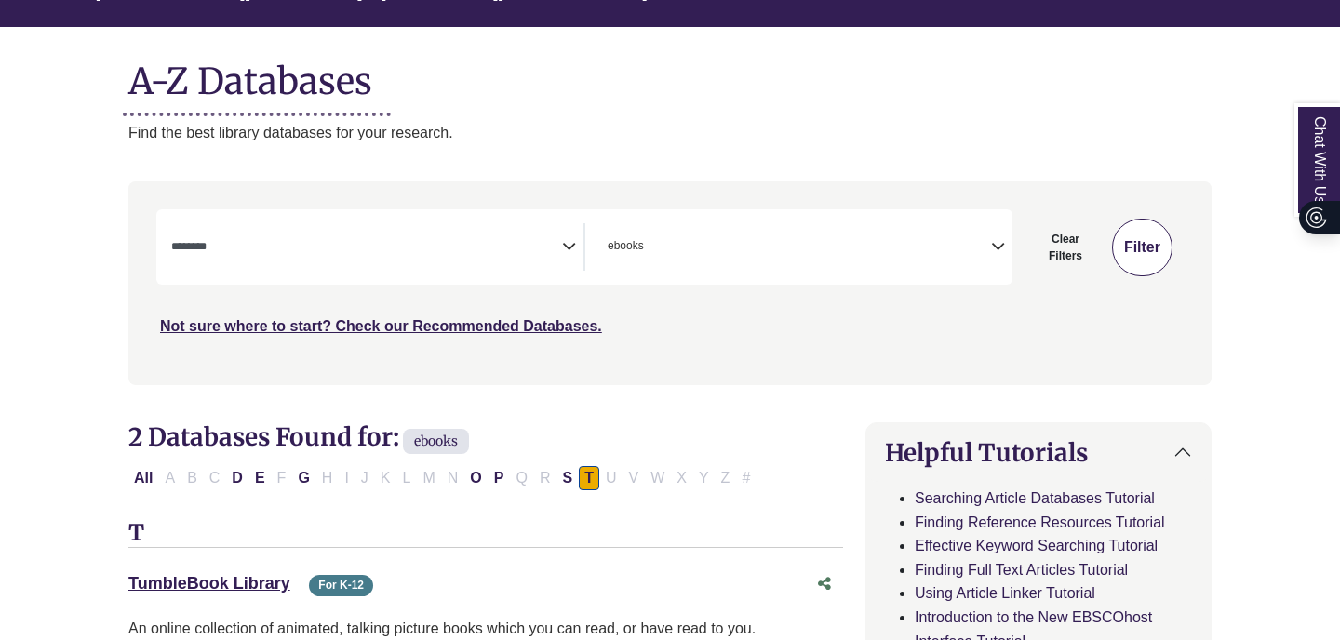
click at [1153, 235] on button "Filter" at bounding box center [1142, 248] width 60 height 58
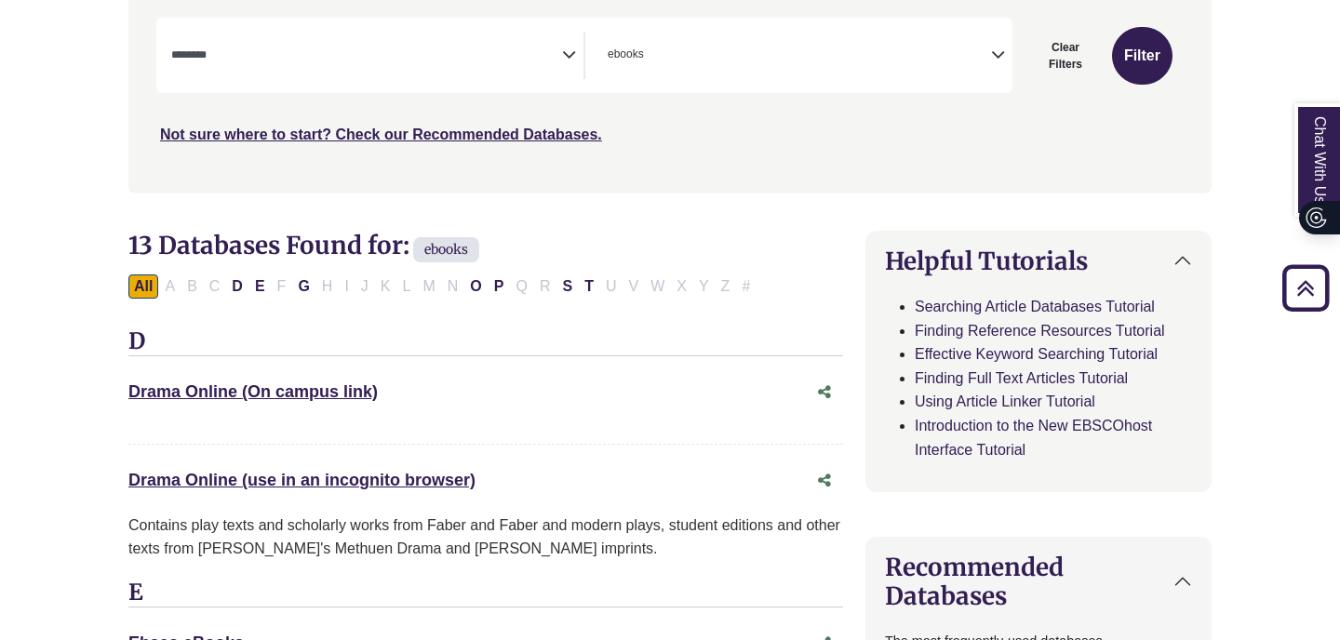
scroll to position [389, 0]
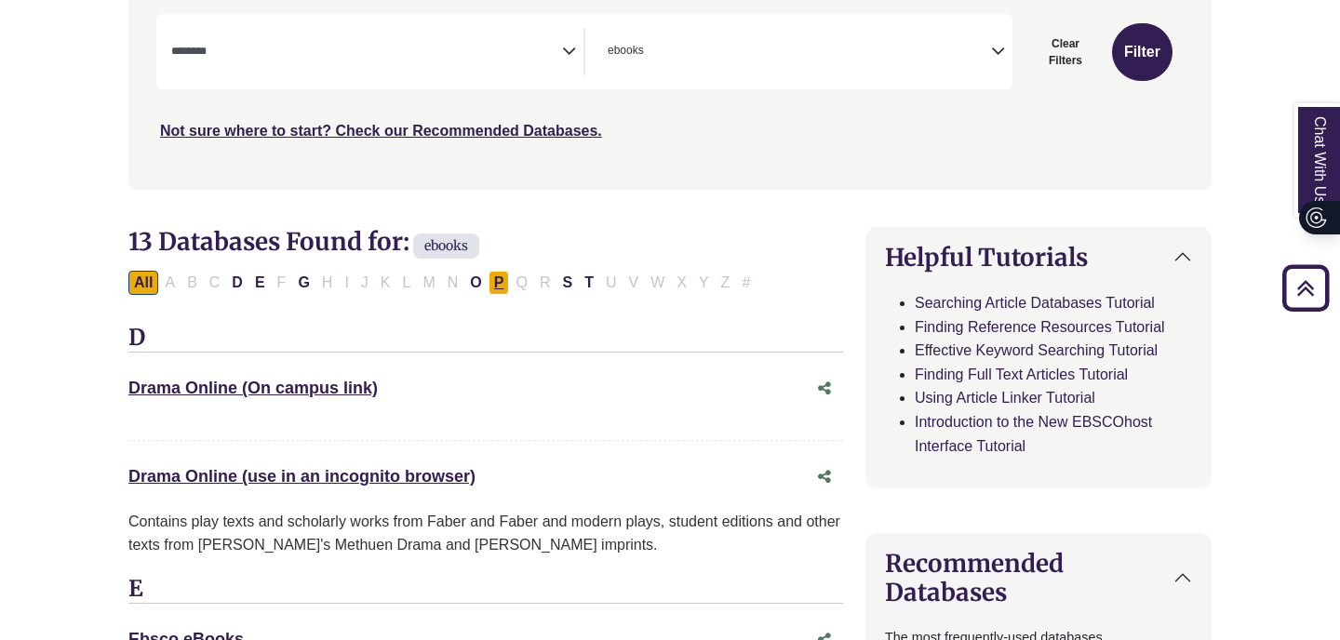
click at [504, 282] on button "P" at bounding box center [498, 283] width 21 height 24
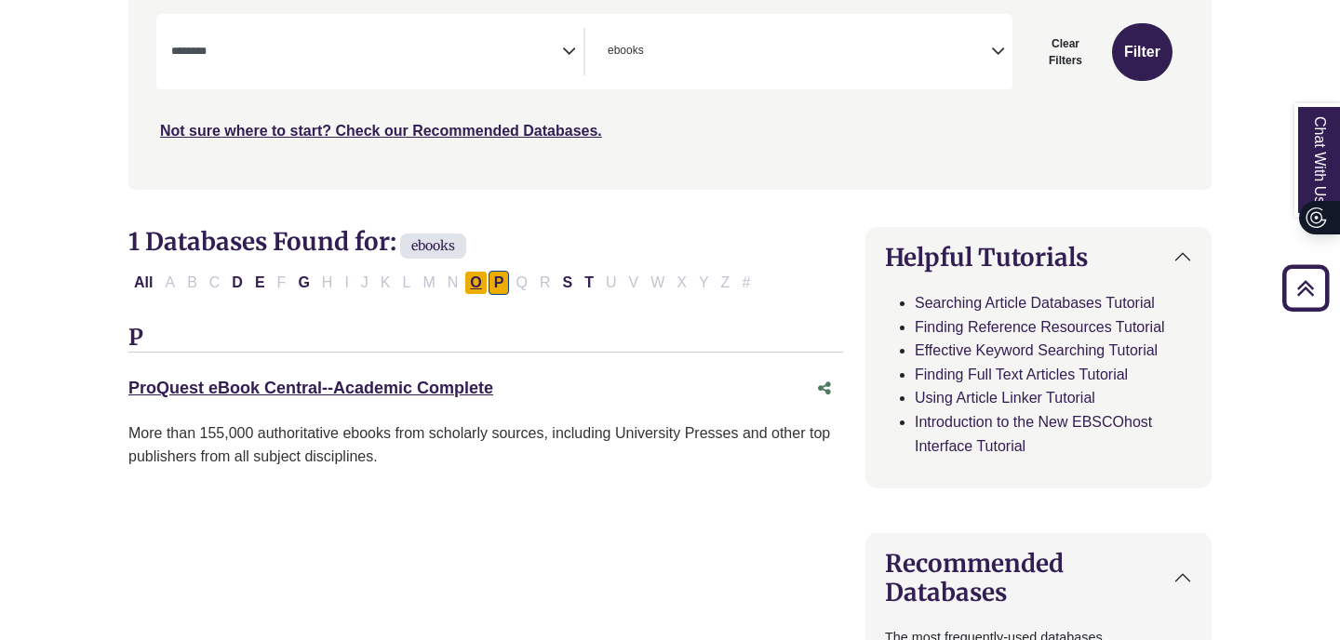
click at [474, 279] on button "O" at bounding box center [475, 283] width 22 height 24
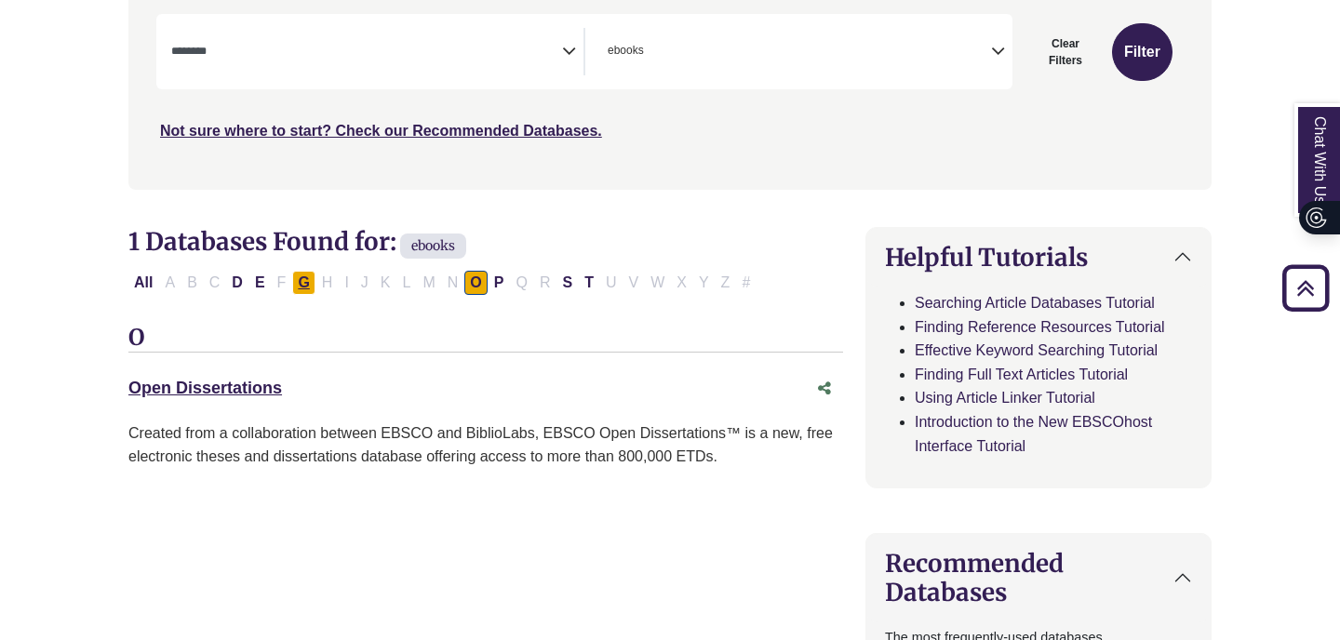
click at [300, 277] on button "G" at bounding box center [303, 283] width 22 height 24
select select "Database Subject Filter"
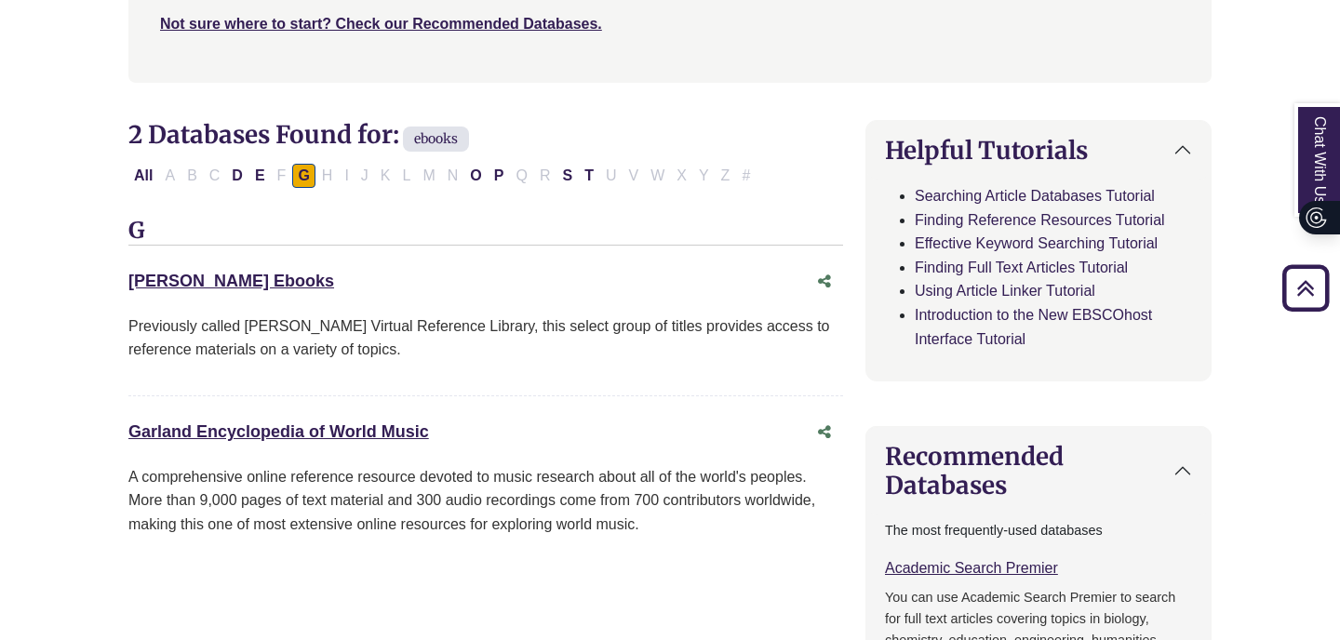
scroll to position [502, 0]
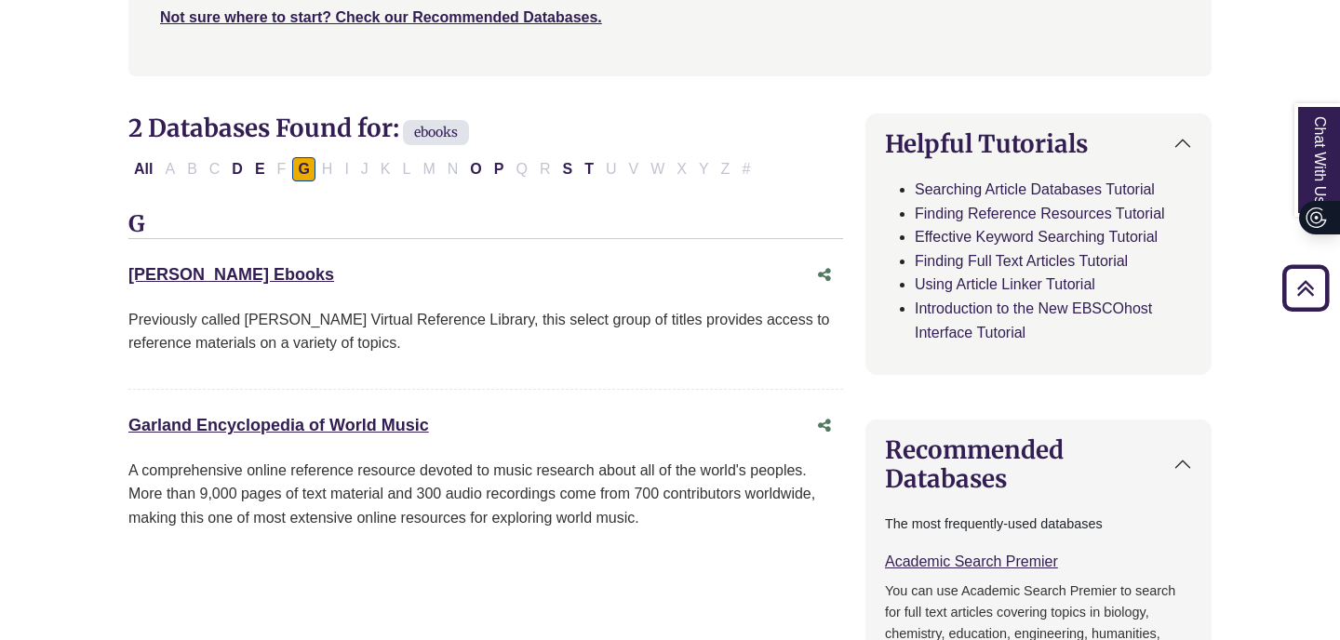
drag, startPoint x: 102, startPoint y: 268, endPoint x: 266, endPoint y: 267, distance: 163.7
copy link "Gale Ebooks"
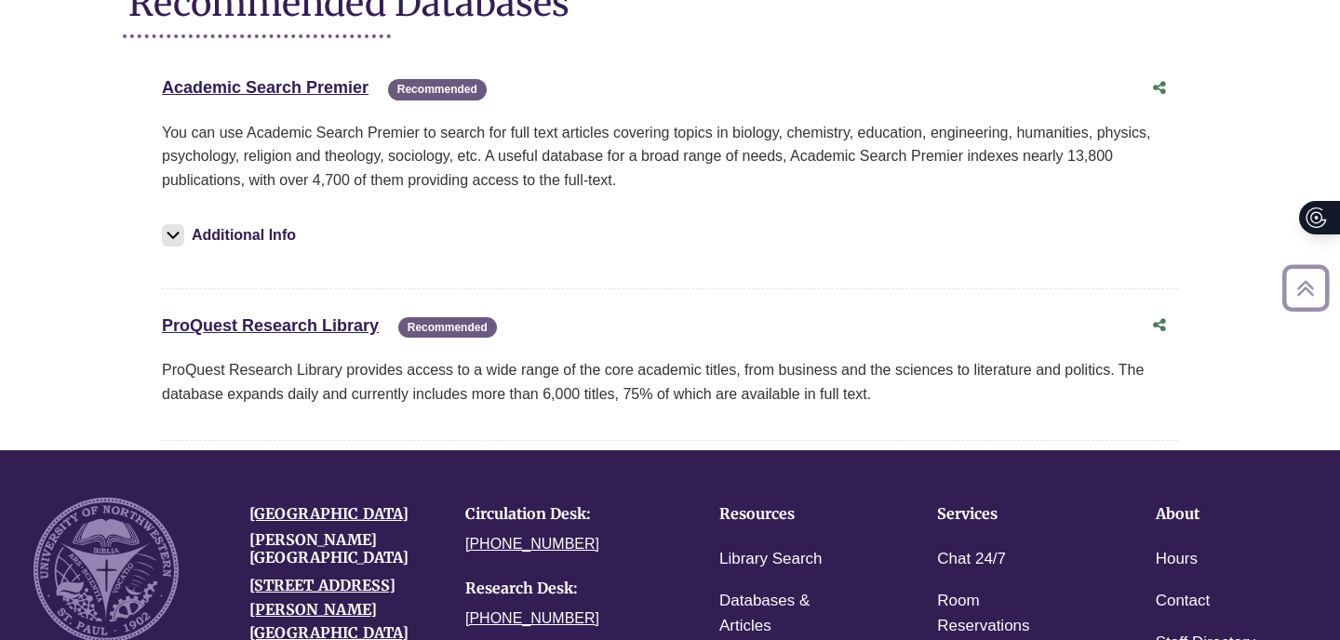
scroll to position [271, 0]
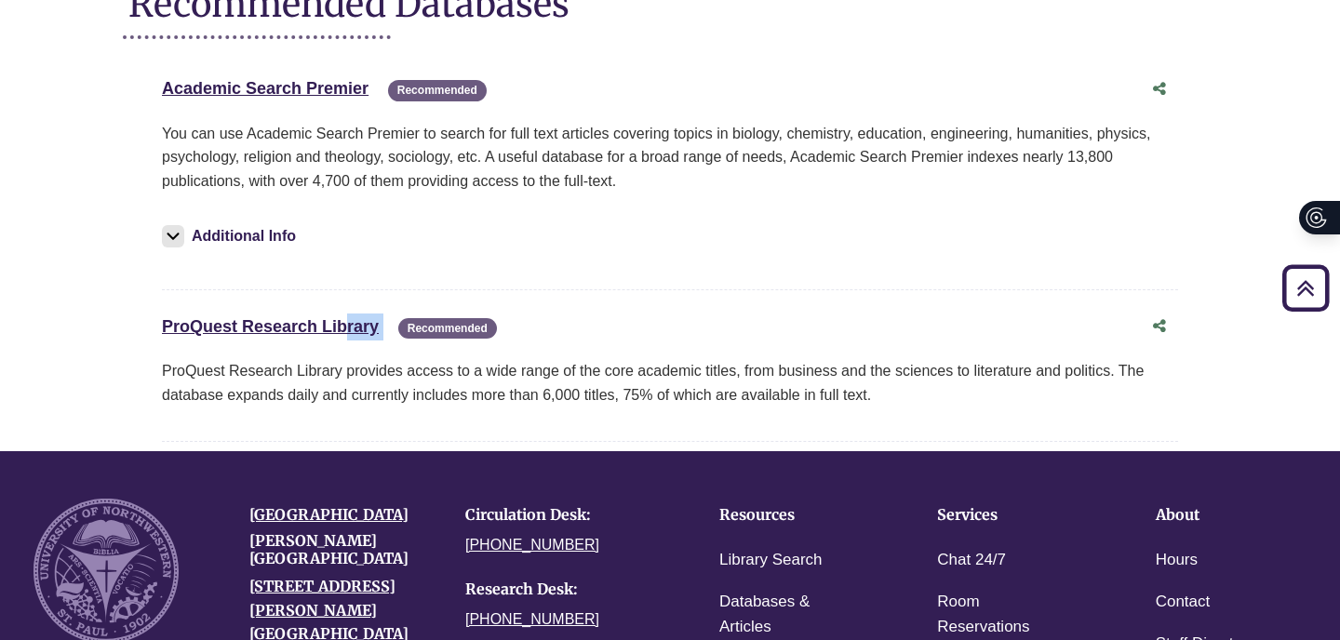
drag, startPoint x: 150, startPoint y: 324, endPoint x: 380, endPoint y: 327, distance: 230.7
click at [380, 327] on section "Academic Search Premier This link opens in a new window Recommended Recommended…" at bounding box center [669, 247] width 1083 height 389
copy div "ProQuest Research Library This link opens in a new window"
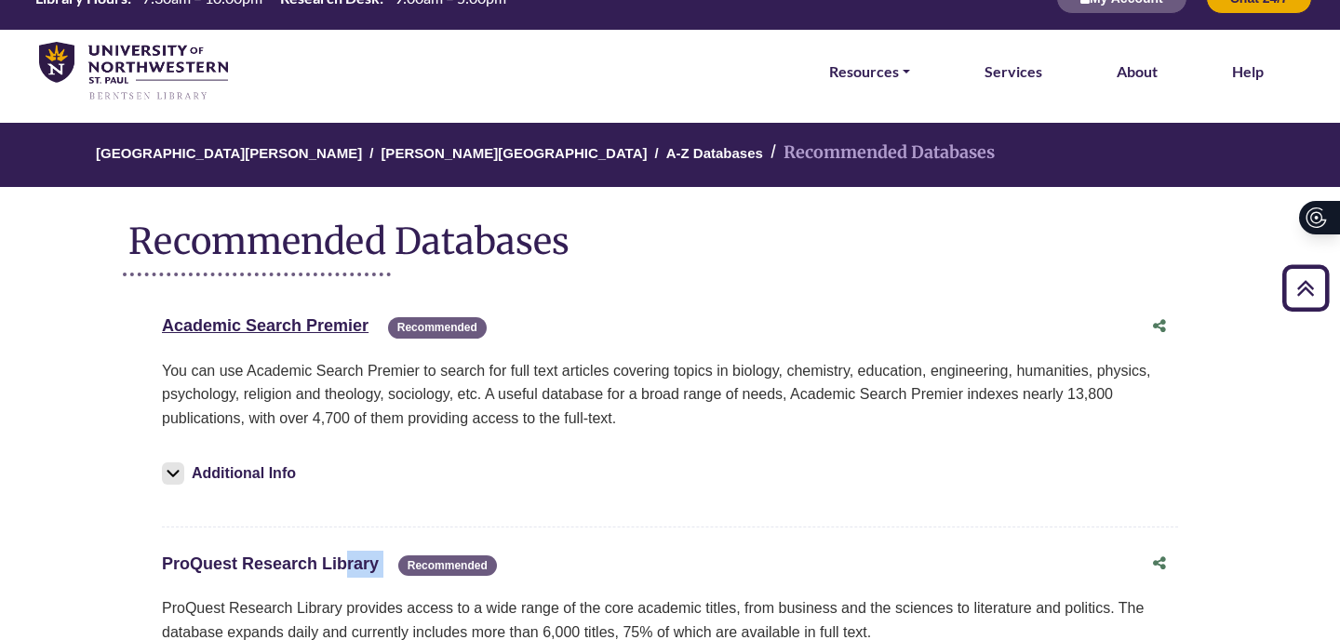
scroll to position [0, 0]
